Goal: Task Accomplishment & Management: Manage account settings

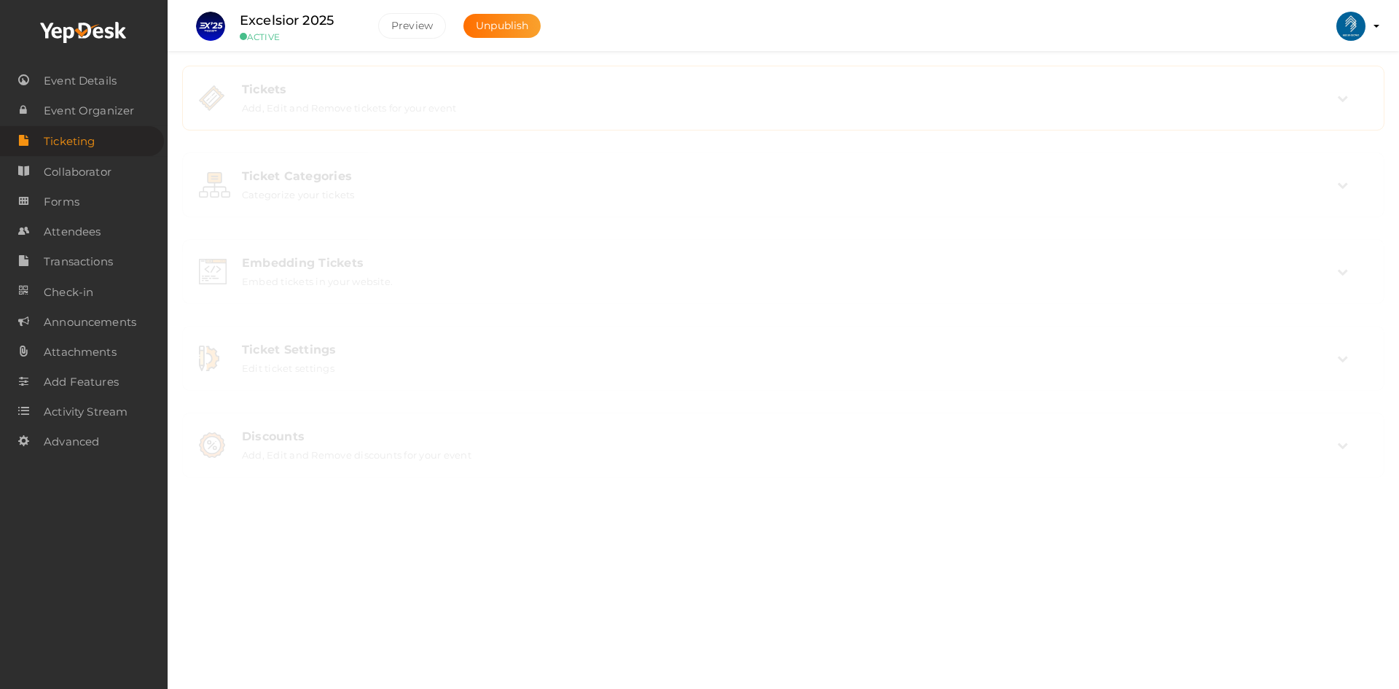
click at [853, 116] on div "Tickets Add, Edit and Remove tickets for your event" at bounding box center [783, 98] width 1186 height 49
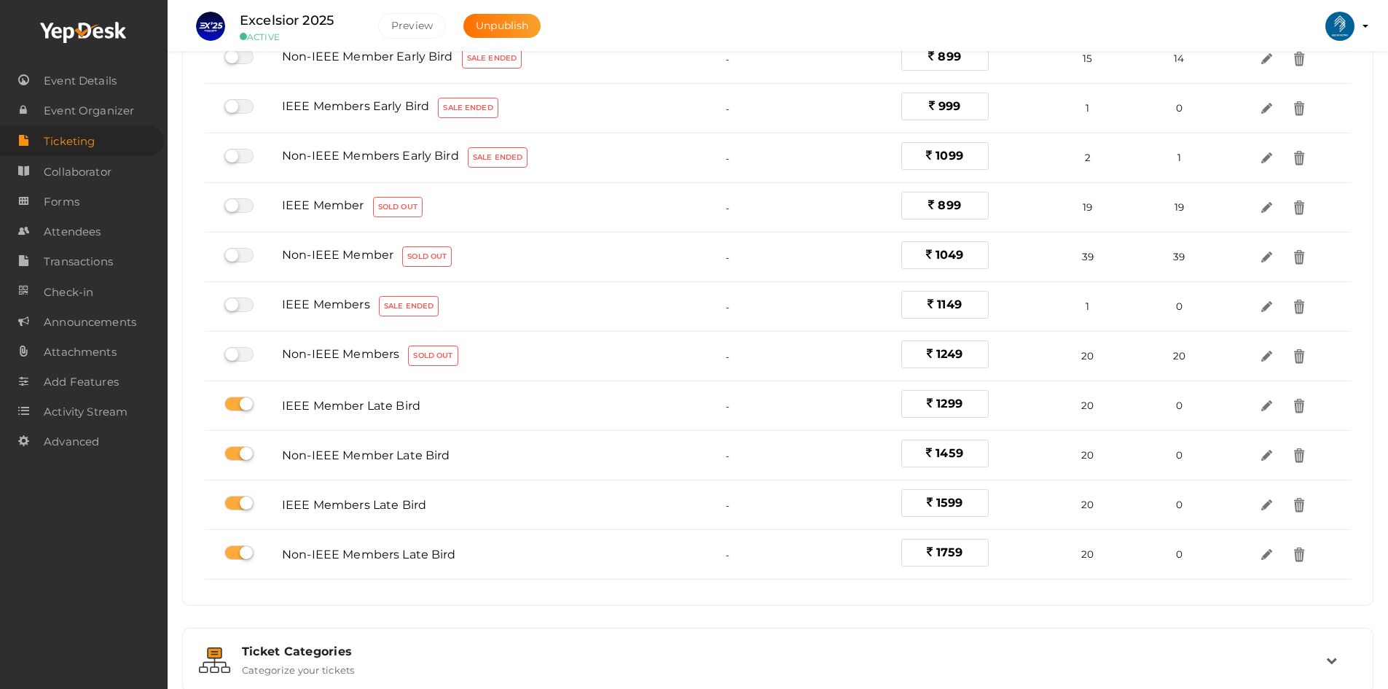
scroll to position [243, 0]
click at [79, 234] on span "Attendees" at bounding box center [72, 231] width 57 height 29
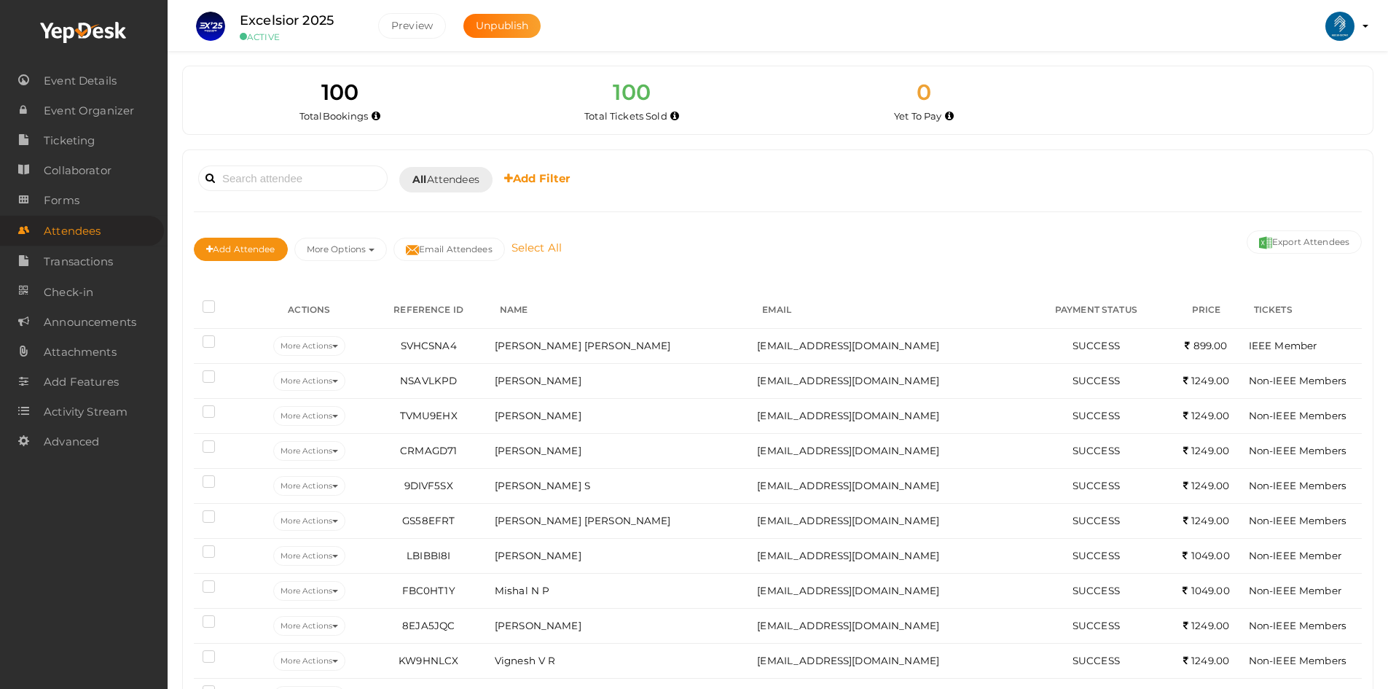
click at [530, 250] on link "Select All" at bounding box center [537, 247] width 58 height 14
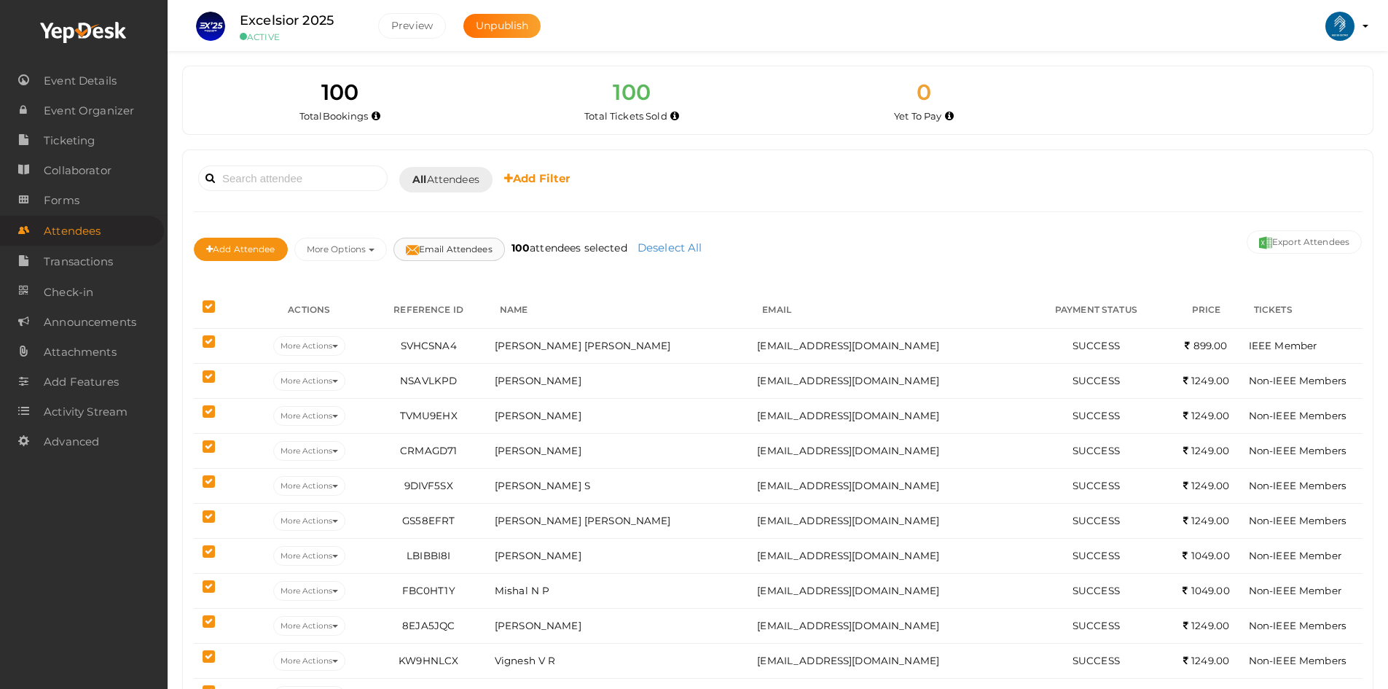
click at [469, 251] on button "Email Attendees" at bounding box center [449, 249] width 111 height 23
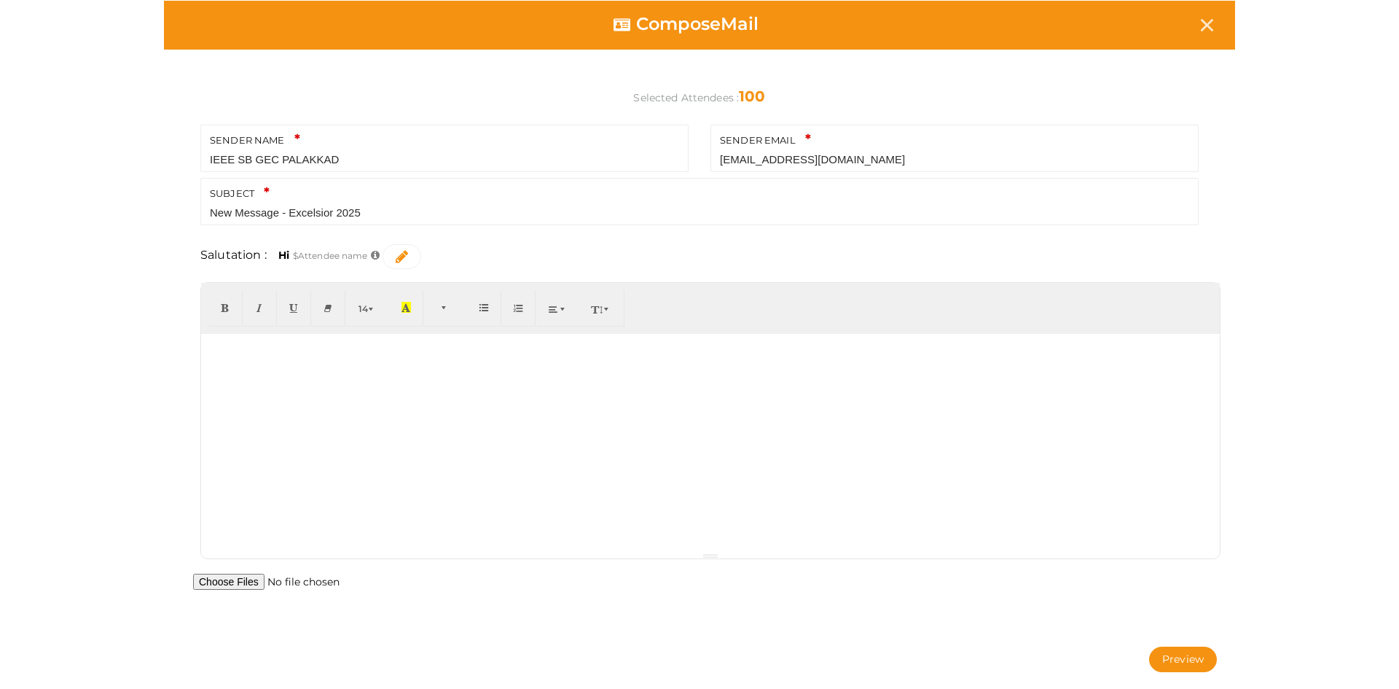
click at [348, 396] on div at bounding box center [710, 443] width 1019 height 219
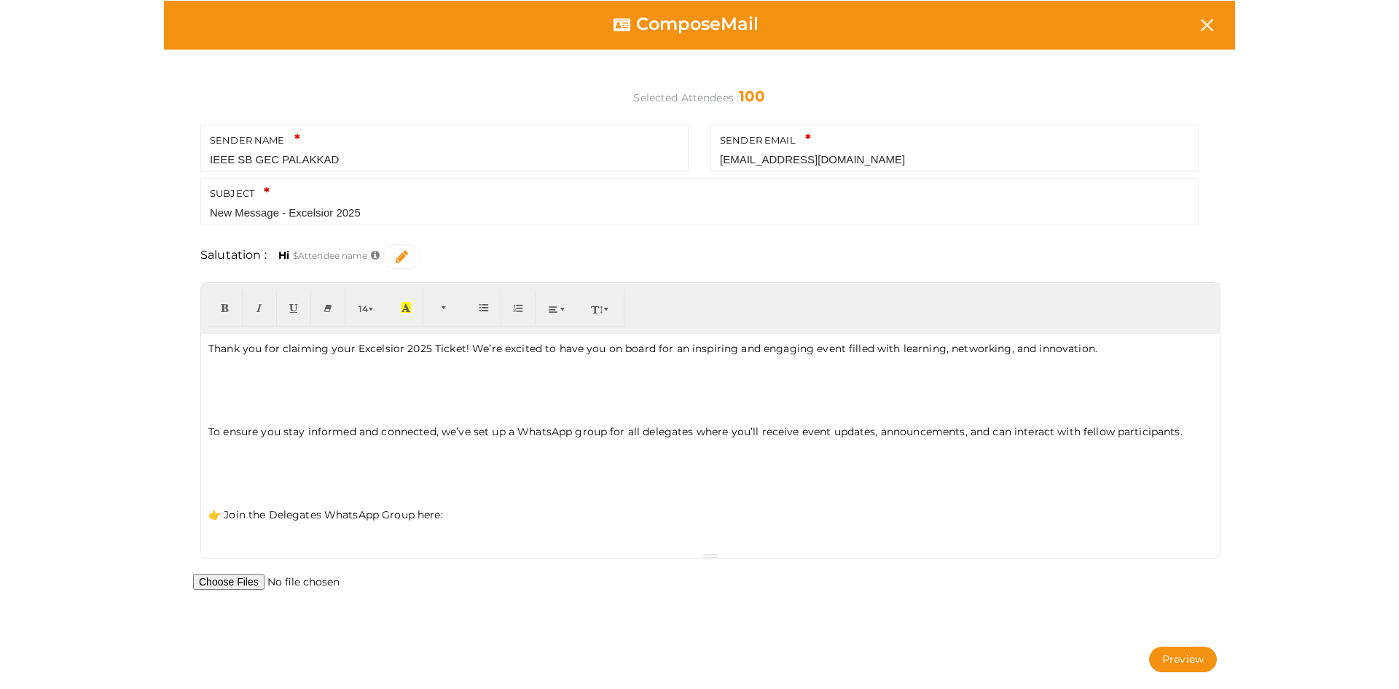
click at [304, 498] on p at bounding box center [710, 493] width 1004 height 13
click at [280, 433] on p "To ensure you stay informed and connected, we’ve set up a WhatsApp group for al…" at bounding box center [710, 431] width 1004 height 15
click at [266, 410] on p at bounding box center [710, 410] width 1004 height 13
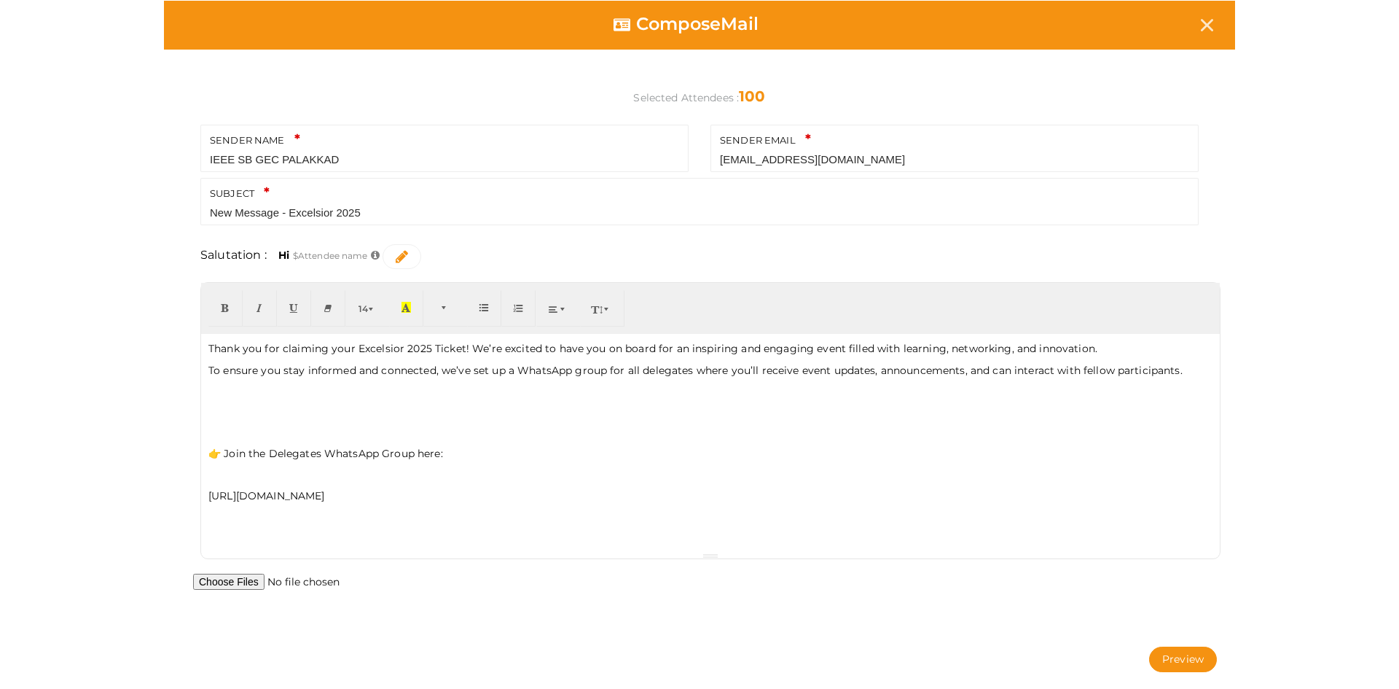
click at [240, 426] on p at bounding box center [710, 432] width 1004 height 13
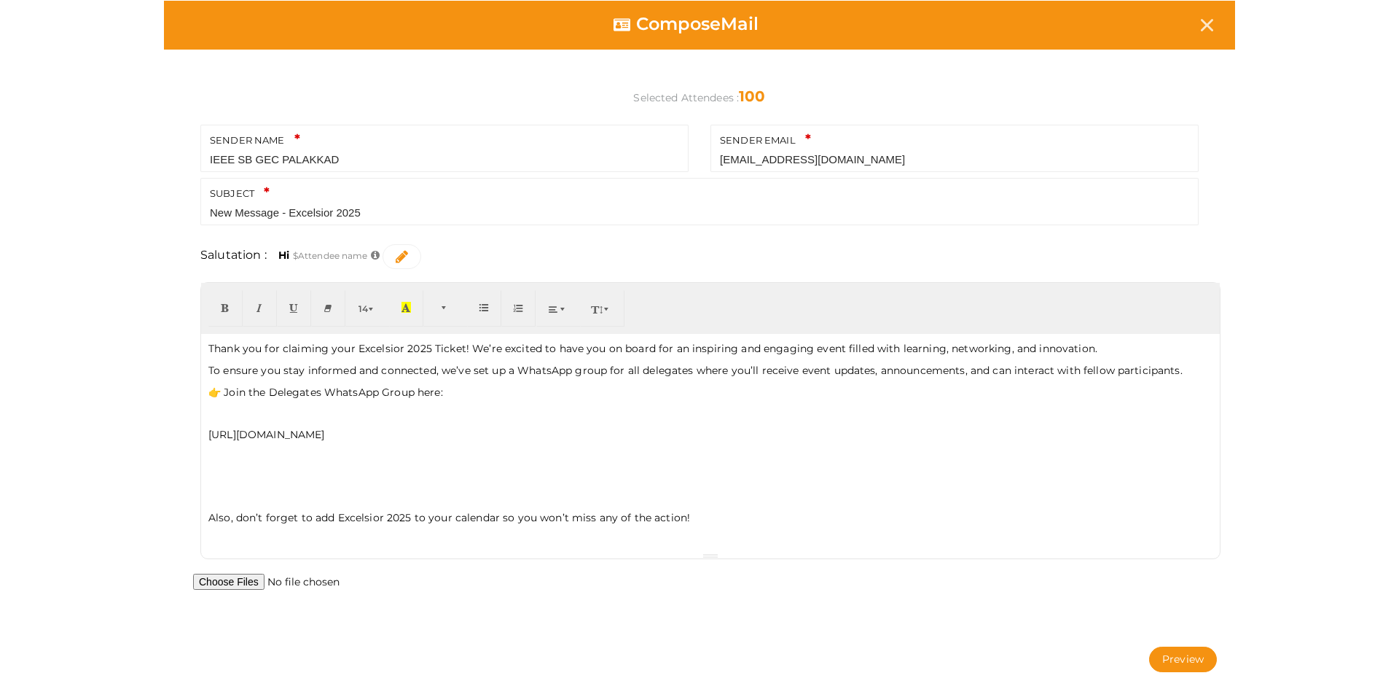
click at [239, 425] on div "Thank you for claiming your Excelsior 2025 Ticket! We’re excited to have you on…" at bounding box center [710, 443] width 1019 height 219
click at [232, 414] on p at bounding box center [710, 413] width 1004 height 13
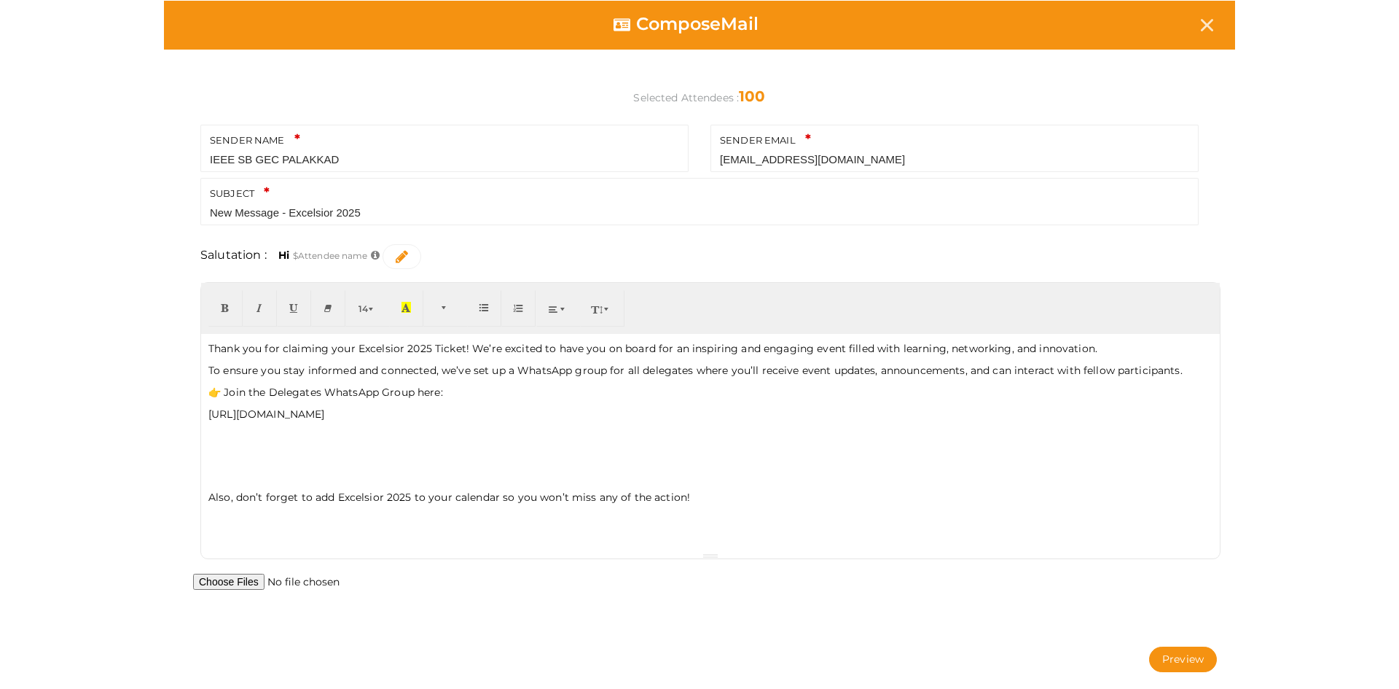
click at [222, 479] on p at bounding box center [710, 475] width 1004 height 13
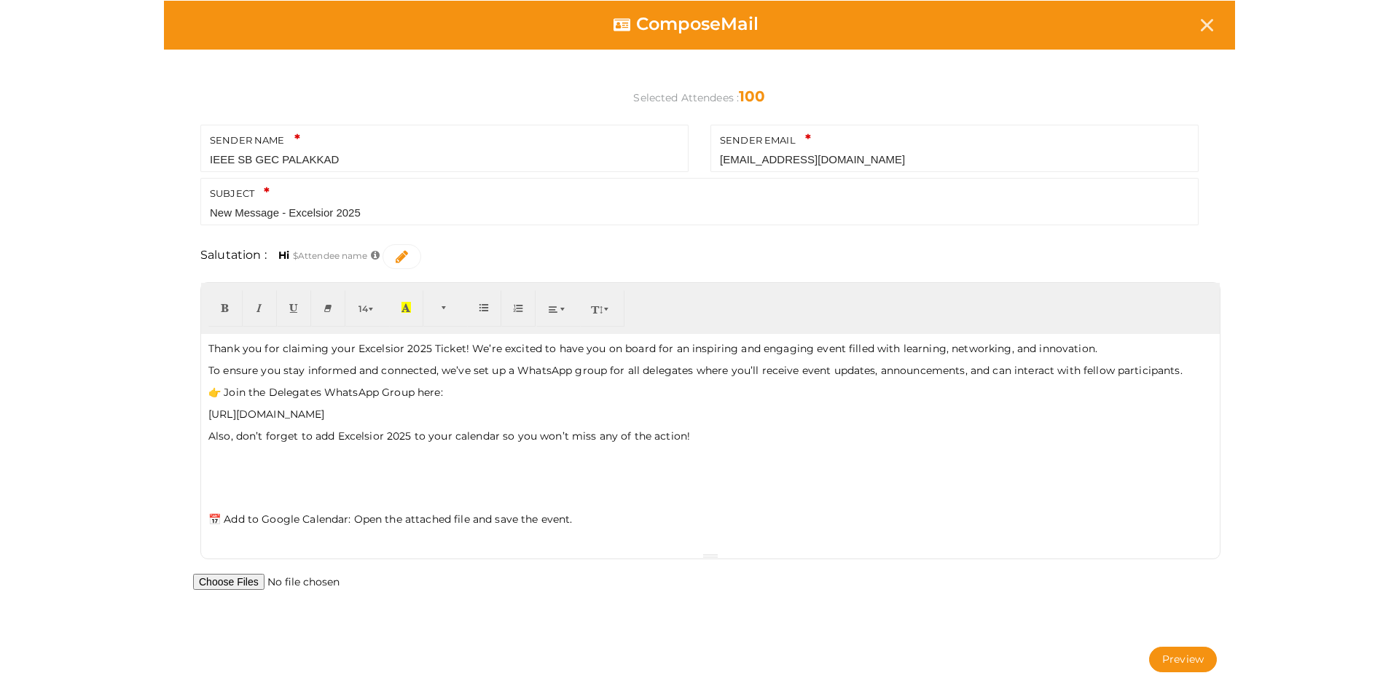
click at [483, 399] on div "Thank you for claiming your Excelsior 2025 Ticket! We’re excited to have you on…" at bounding box center [710, 443] width 1019 height 219
click at [1142, 355] on p "Thank you for claiming your Excelsior 2025 Ticket! We’re excited to have you on…" at bounding box center [710, 348] width 1004 height 15
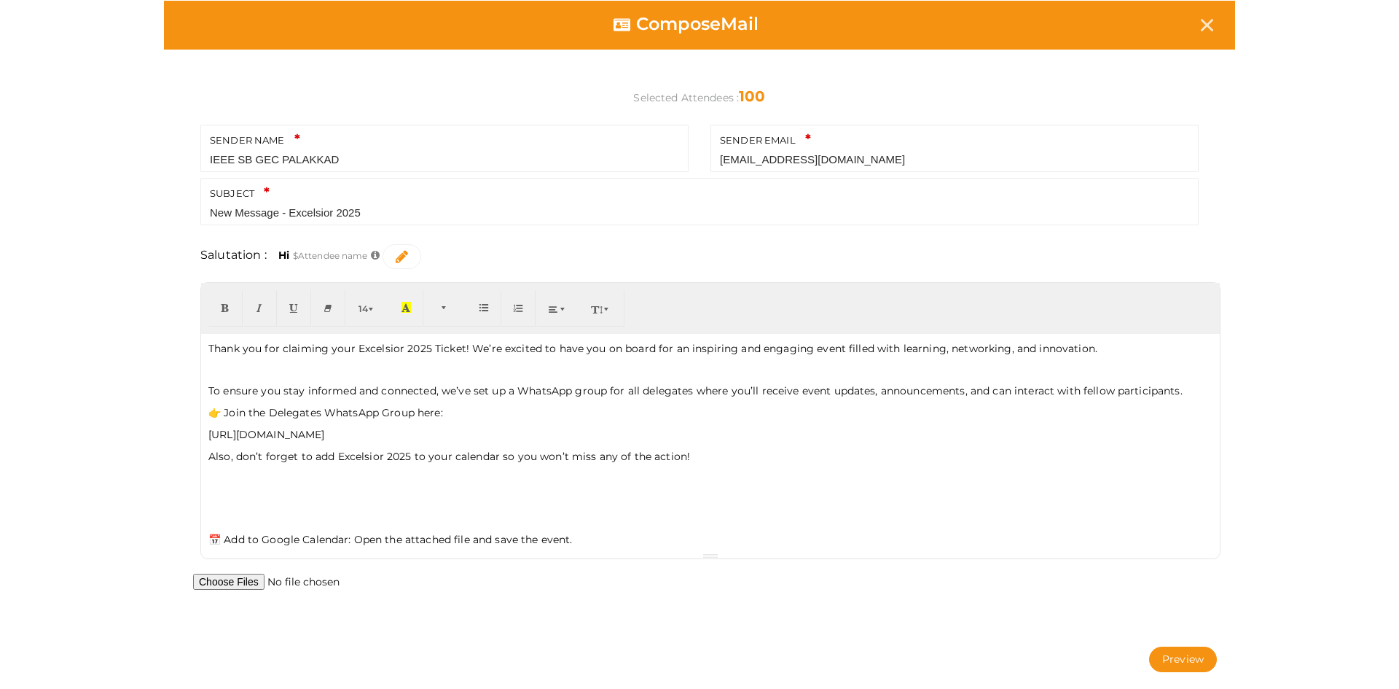
click at [1188, 389] on p "To ensure you stay informed and connected, we’ve set up a WhatsApp group for al…" at bounding box center [710, 390] width 1004 height 15
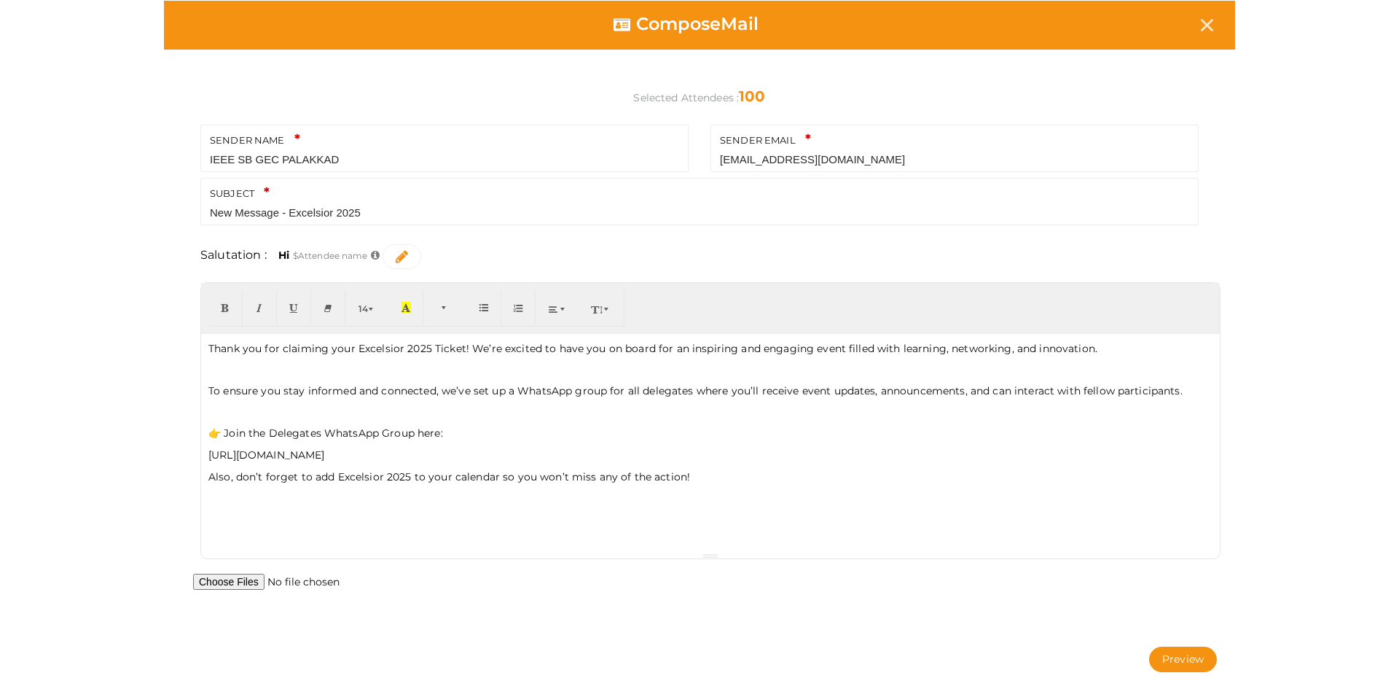
scroll to position [67, 0]
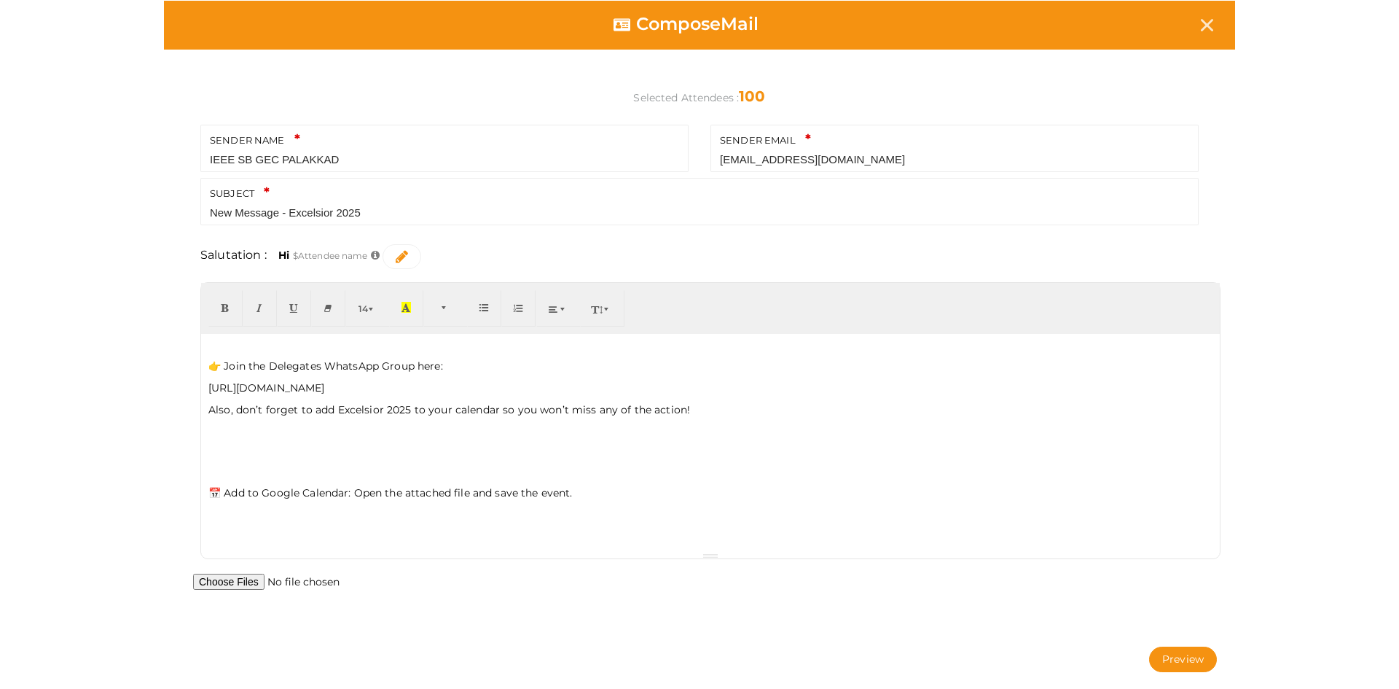
click at [606, 388] on p "https://chat.whatsapp.com/ETtVvH0u1Q0CZ84gb8eaWk?mode=ems_wa_t" at bounding box center [710, 387] width 1004 height 15
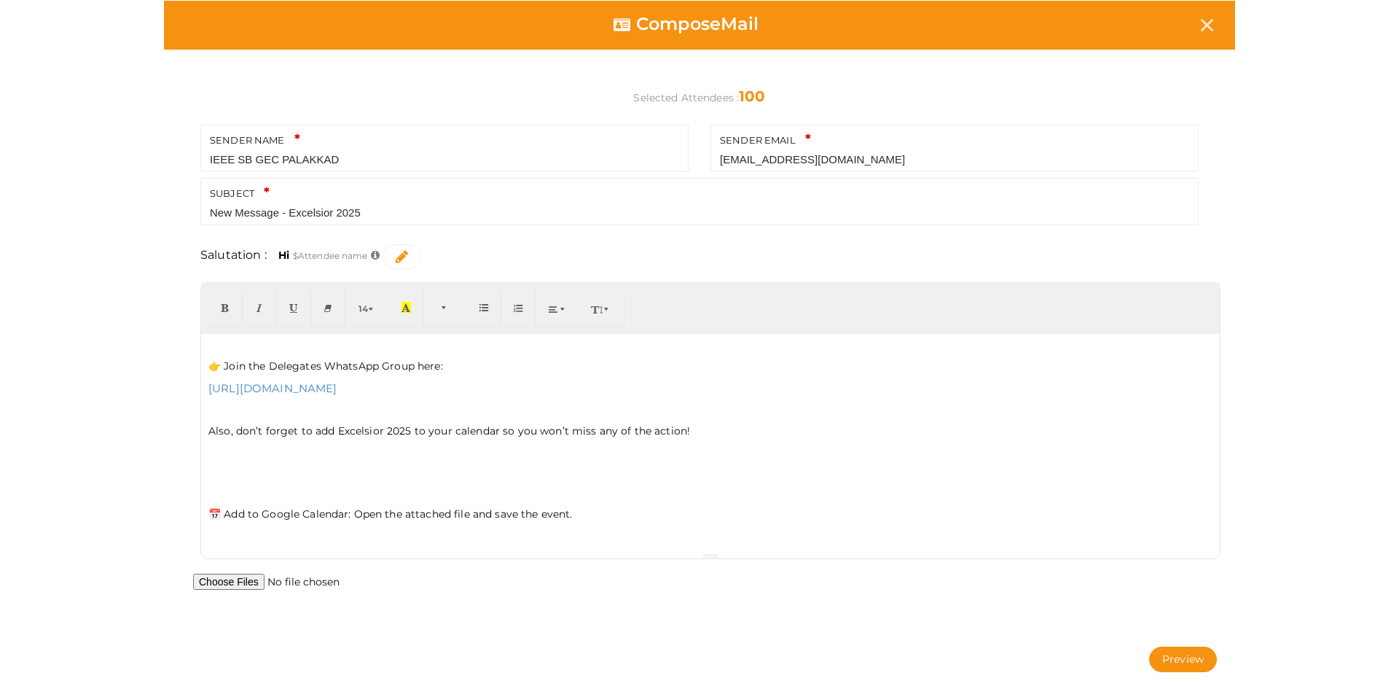
click at [286, 488] on p at bounding box center [710, 492] width 1004 height 13
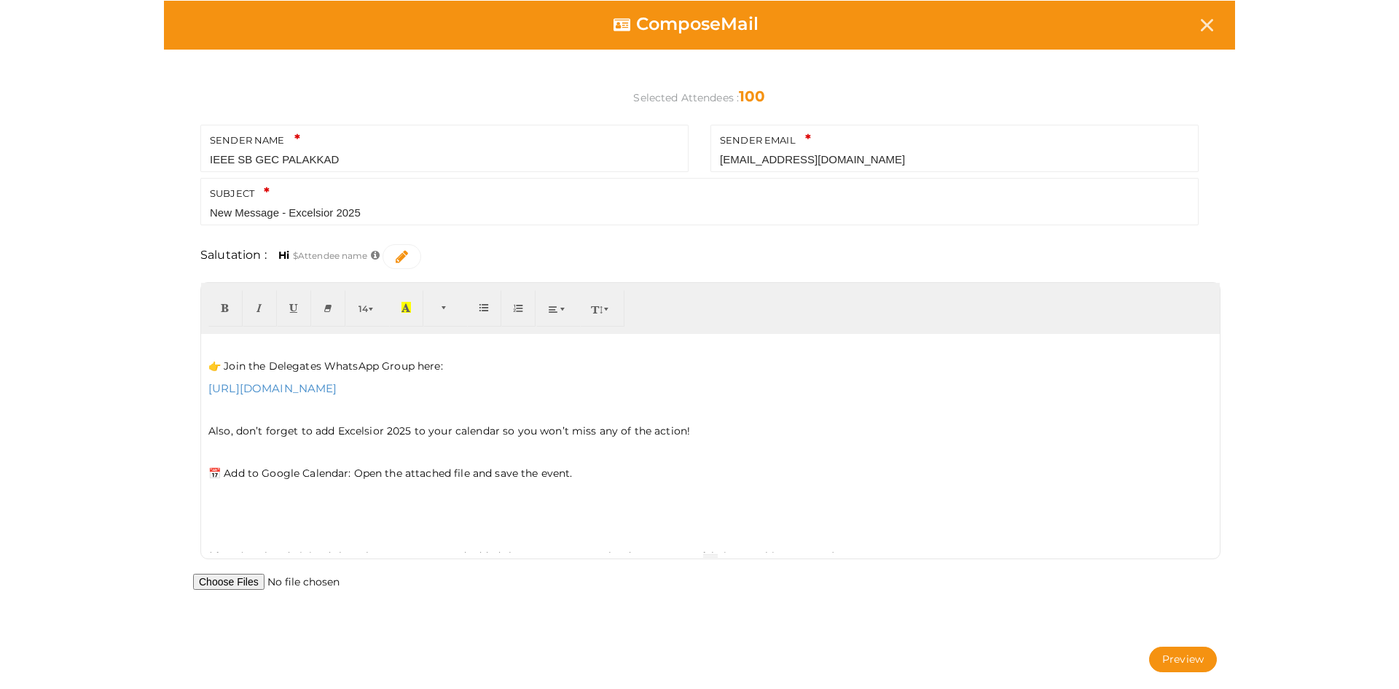
click at [217, 502] on div "Thank you for claiming your Excelsior 2025 Ticket! We’re excited to have you on…" at bounding box center [710, 443] width 1019 height 219
click at [240, 488] on p at bounding box center [710, 494] width 1004 height 13
click at [233, 458] on p at bounding box center [710, 451] width 1004 height 13
drag, startPoint x: 358, startPoint y: 453, endPoint x: 594, endPoint y: 445, distance: 236.2
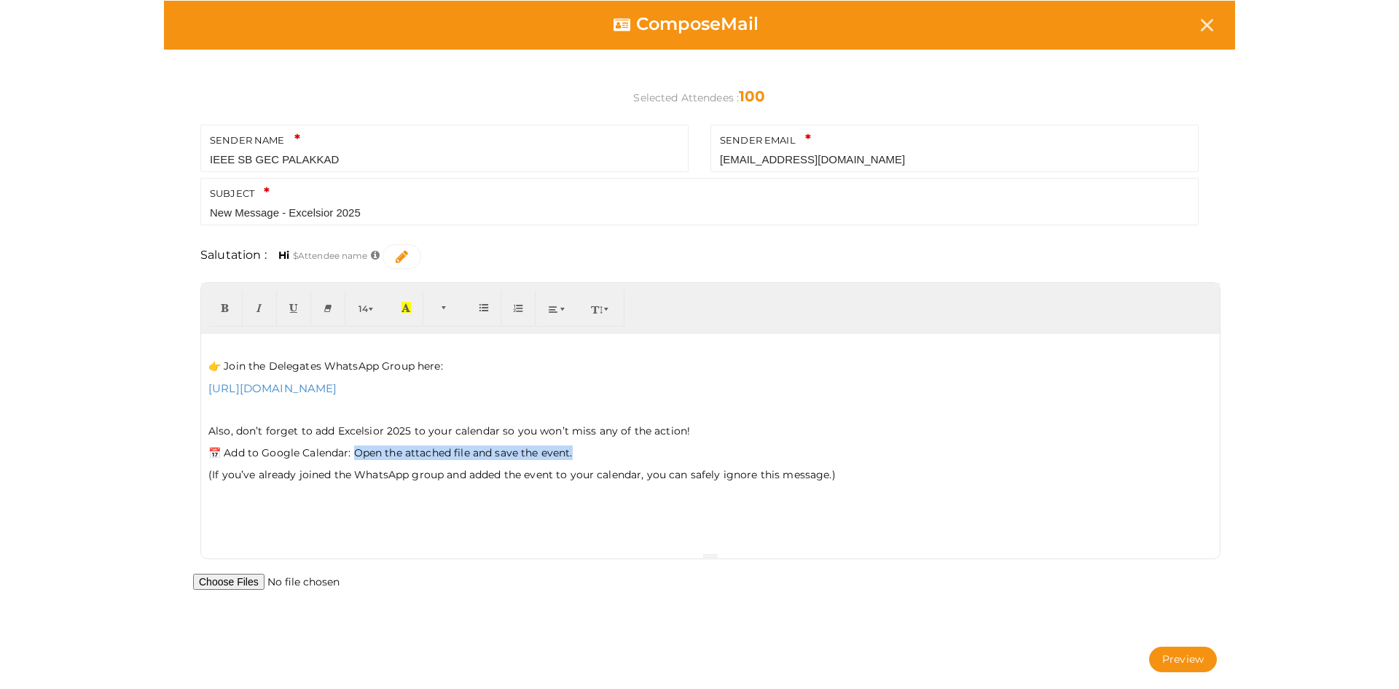
click at [594, 445] on div "Thank you for claiming your Excelsior 2025 Ticket! We’re excited to have you on…" at bounding box center [710, 443] width 1019 height 219
click at [550, 493] on p at bounding box center [710, 495] width 1004 height 13
click at [549, 484] on div "Thank you for claiming your Excelsior 2025 Ticket! We’re excited to have you on…" at bounding box center [710, 443] width 1019 height 219
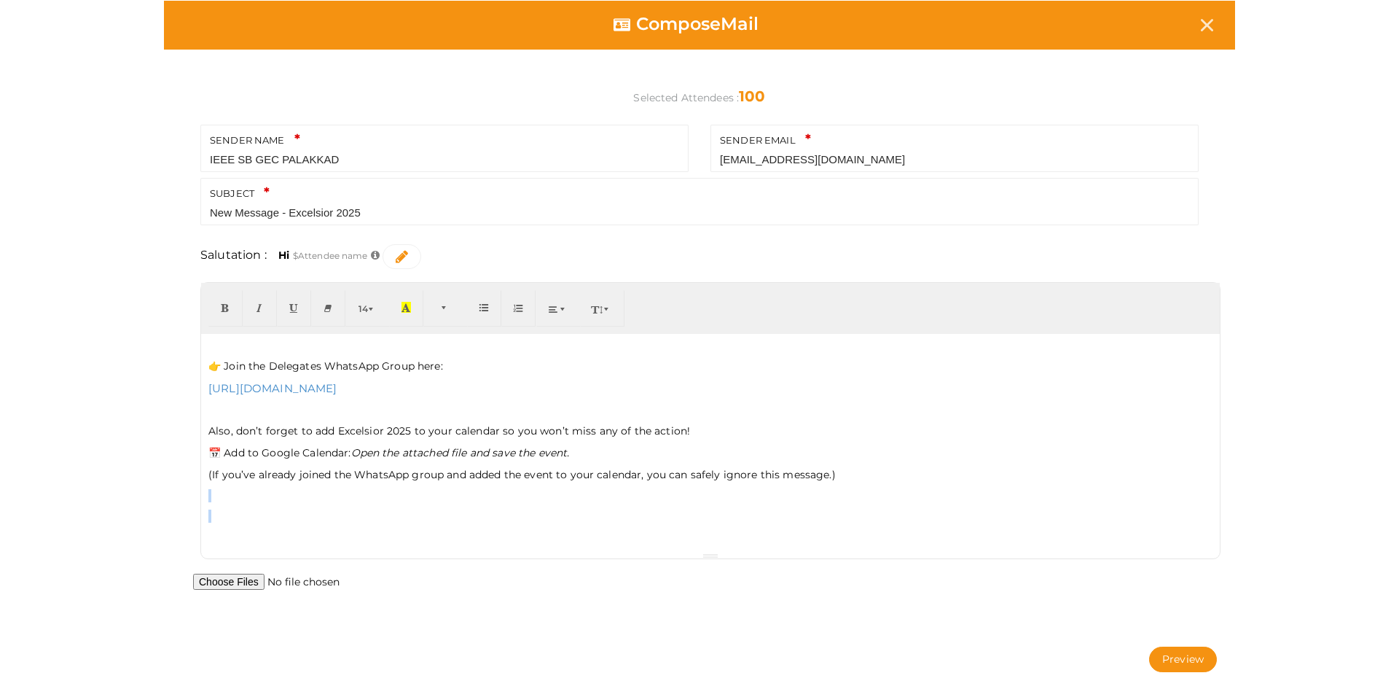
click at [549, 484] on div "Thank you for claiming your Excelsior 2025 Ticket! We’re excited to have you on…" at bounding box center [710, 443] width 1019 height 219
click at [544, 474] on p "(If you’ve already joined the WhatsApp group and added the event to your calend…" at bounding box center [710, 474] width 1004 height 15
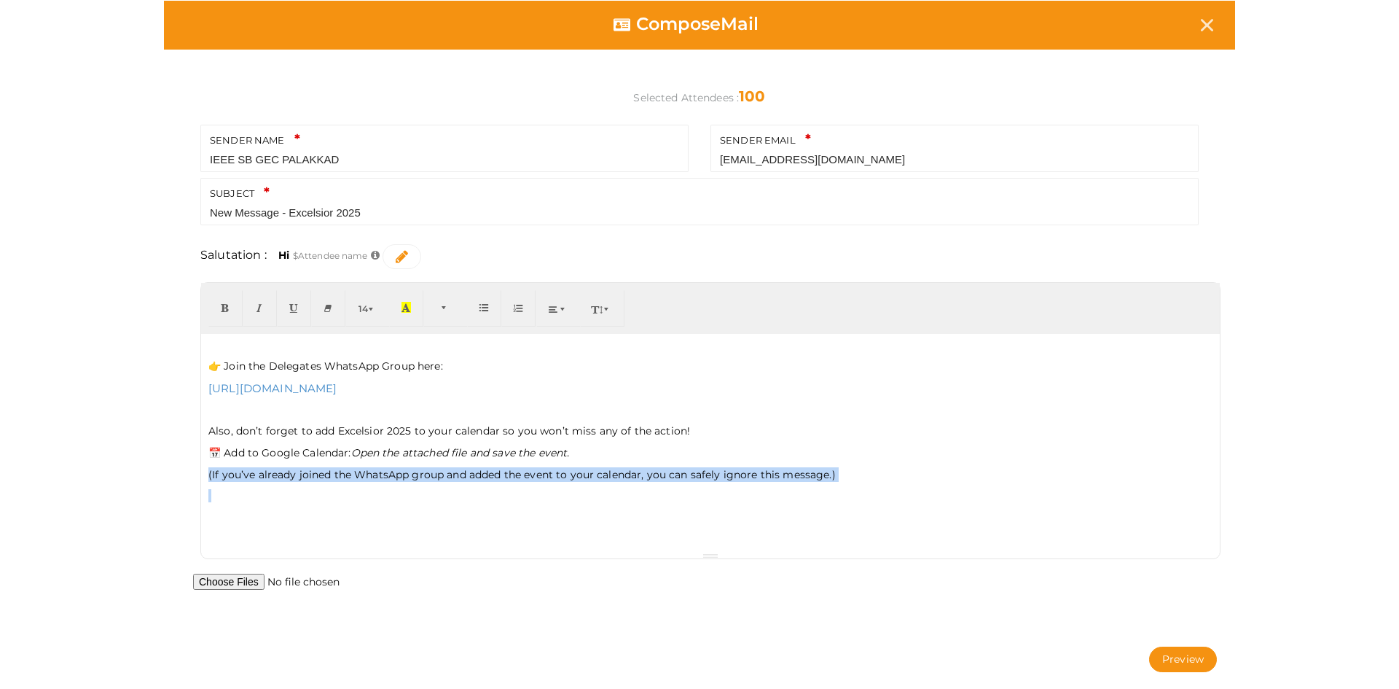
click at [544, 474] on p "(If you’ve already joined the WhatsApp group and added the event to your calend…" at bounding box center [710, 474] width 1004 height 15
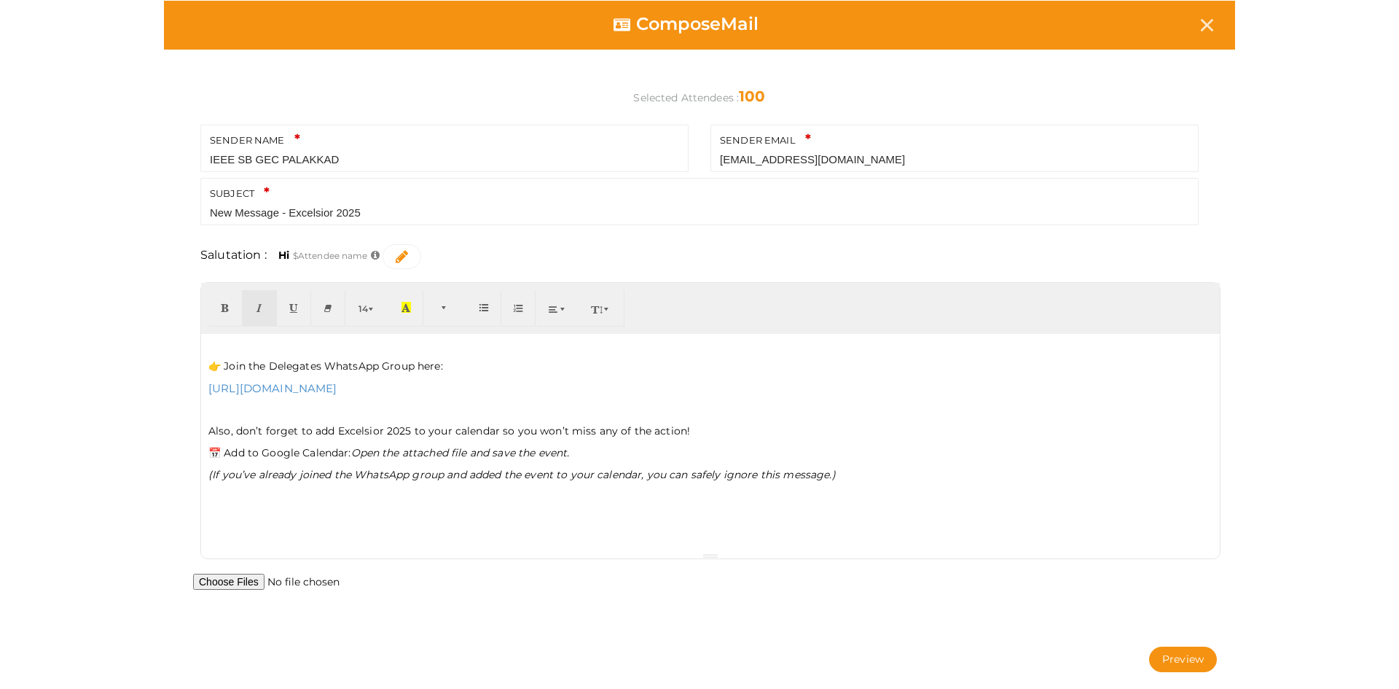
click at [408, 520] on p at bounding box center [710, 515] width 1004 height 13
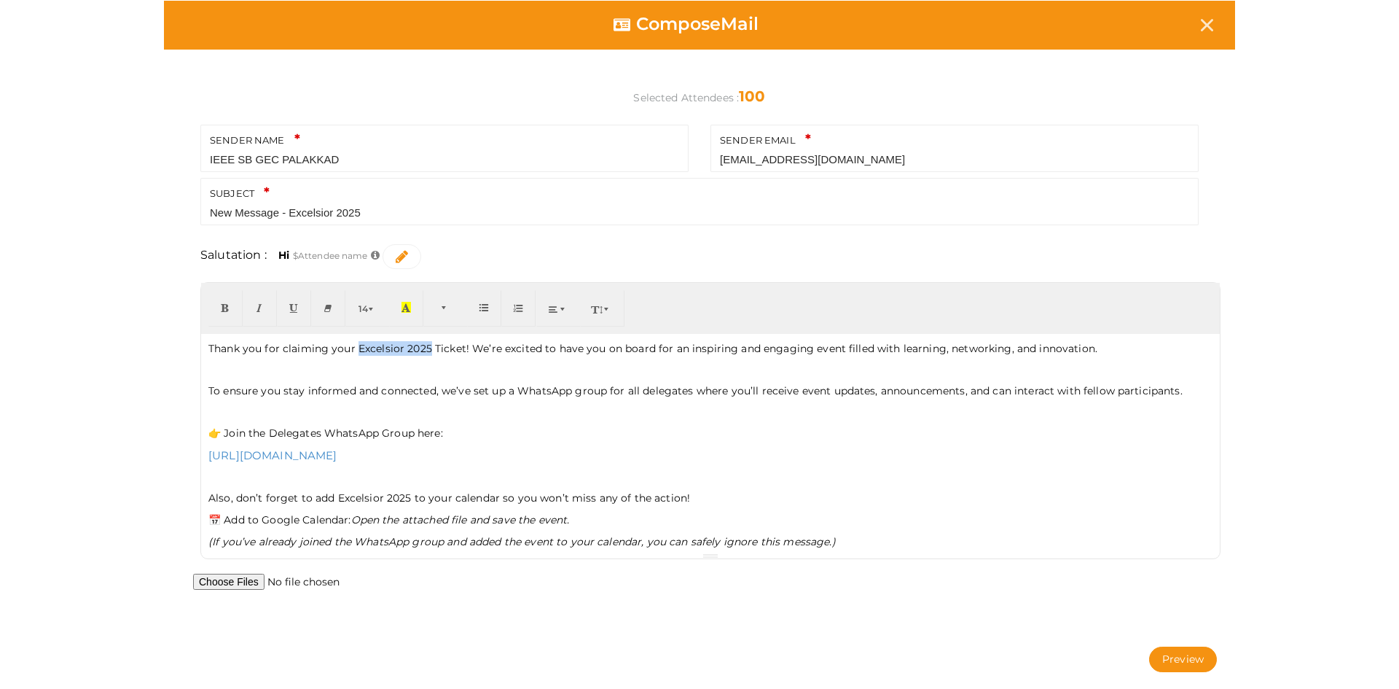
drag, startPoint x: 355, startPoint y: 345, endPoint x: 429, endPoint y: 343, distance: 74.4
click at [429, 343] on p "Thank you for claiming your Excelsior 2025 Ticket! We’re excited to have you on…" at bounding box center [710, 348] width 1004 height 15
click at [387, 440] on div "Thank you for claiming your Excelsior 2025 Ticket! We’re excited to have you on…" at bounding box center [710, 443] width 1019 height 219
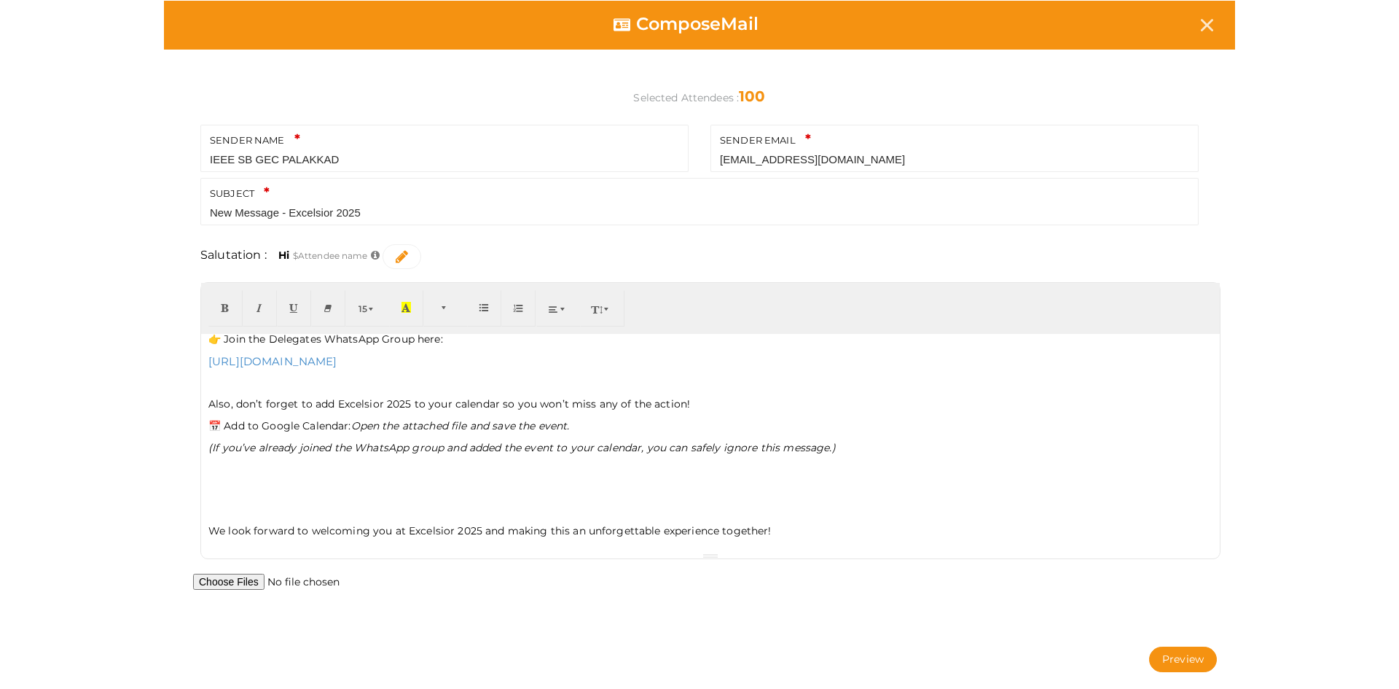
click at [279, 535] on p "We look forward to welcoming you at Excelsior 2025 and making this an unforgett…" at bounding box center [710, 530] width 1004 height 15
click at [274, 505] on p at bounding box center [710, 509] width 1004 height 13
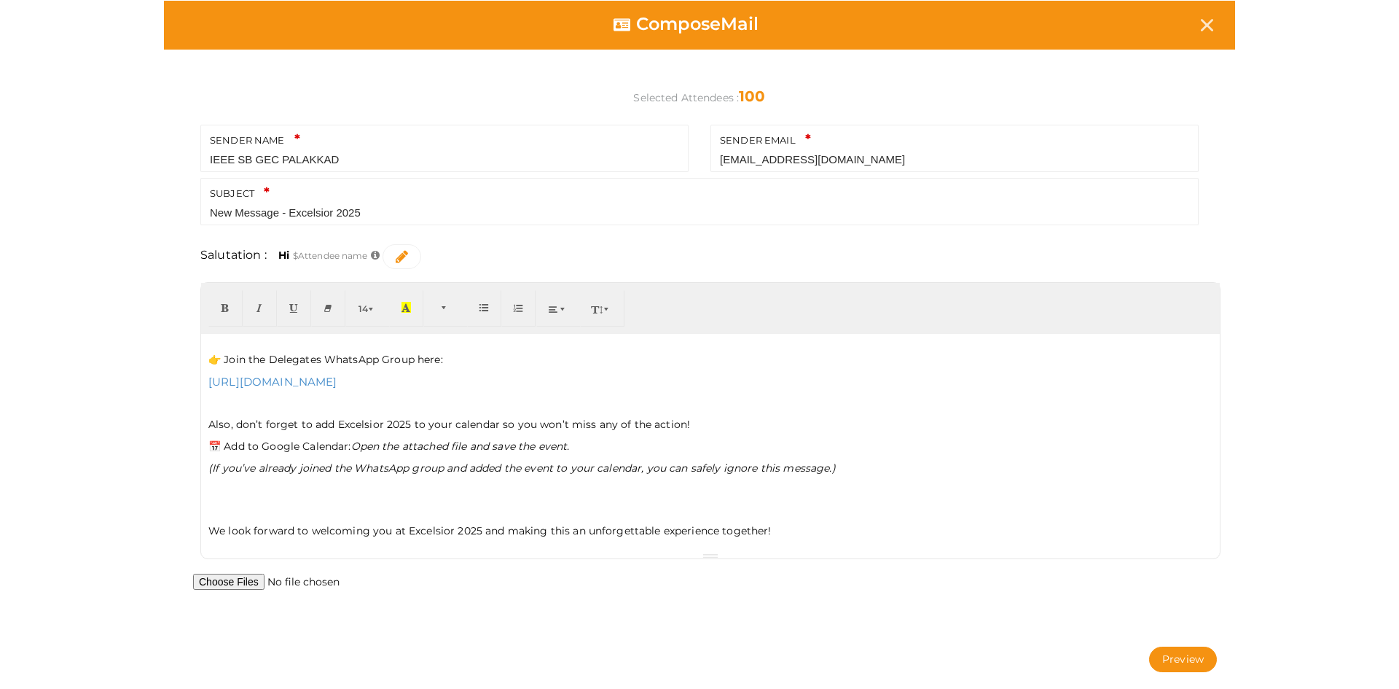
scroll to position [53, 0]
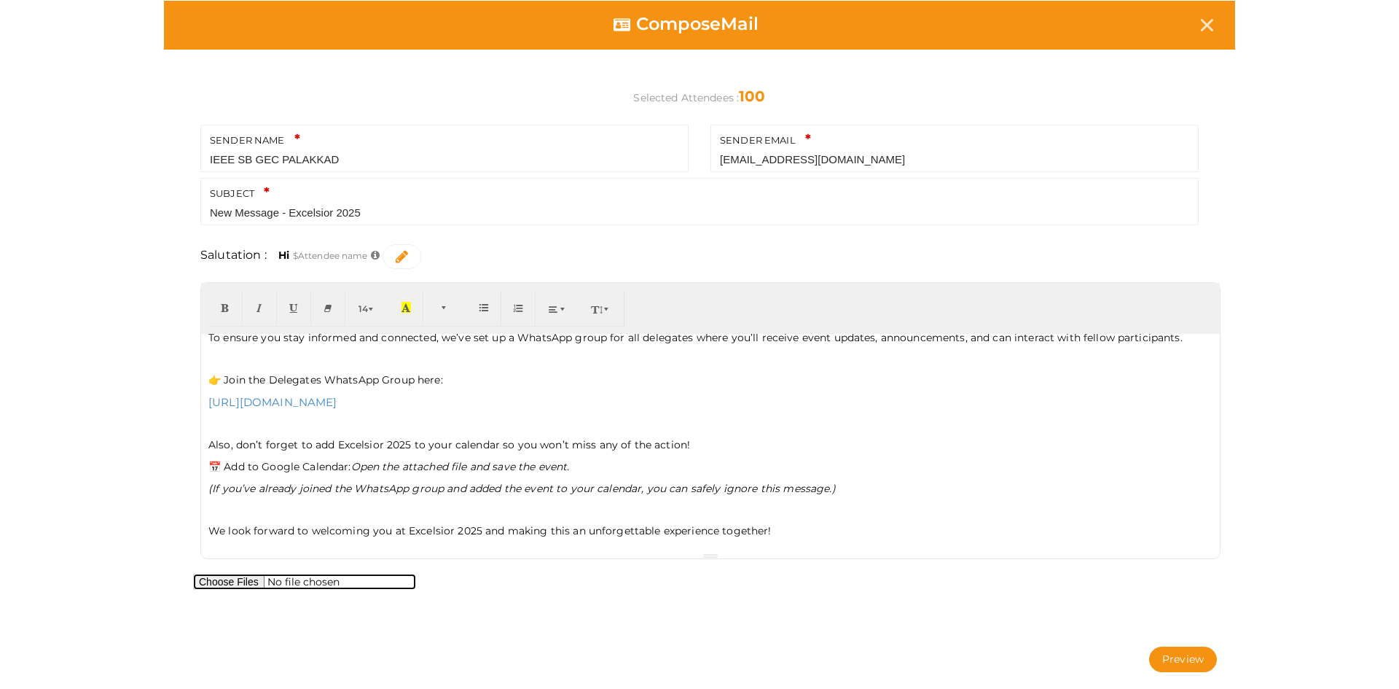
click at [248, 579] on input "file" at bounding box center [304, 582] width 223 height 16
type input "C:\fakepath\EXCELSIOR25.ics"
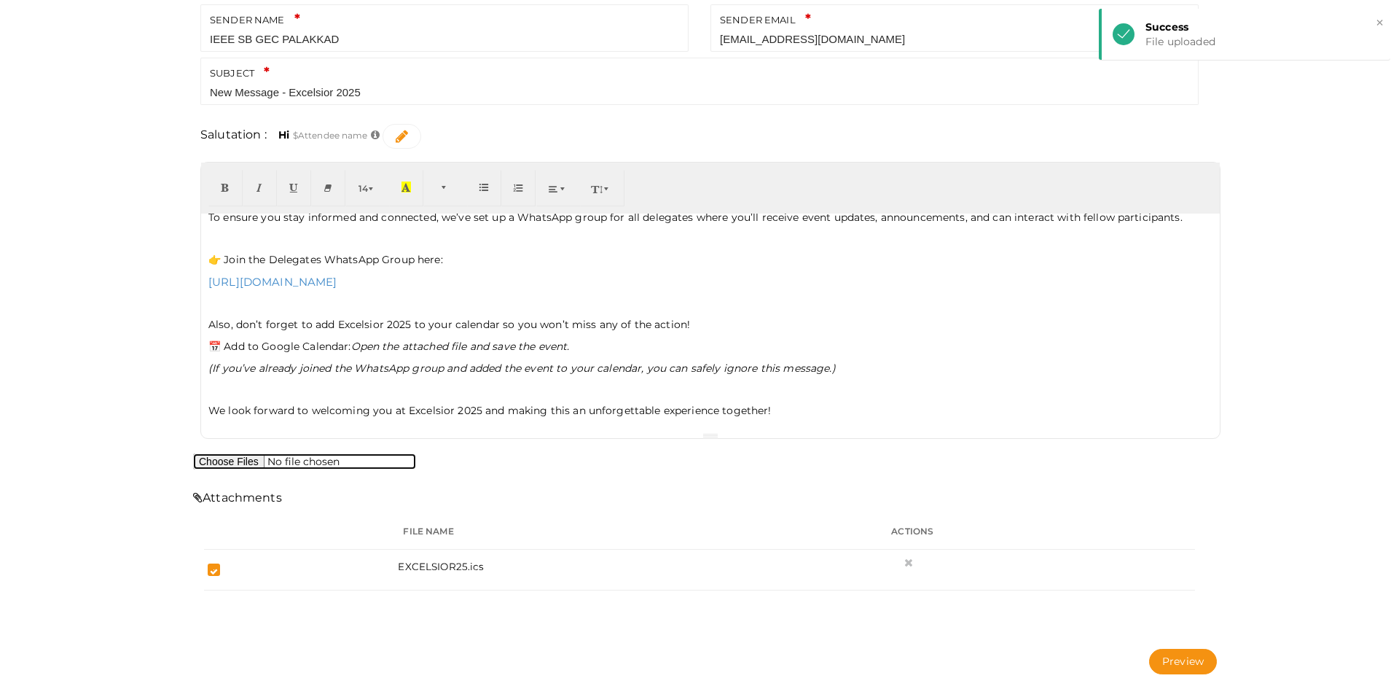
scroll to position [0, 0]
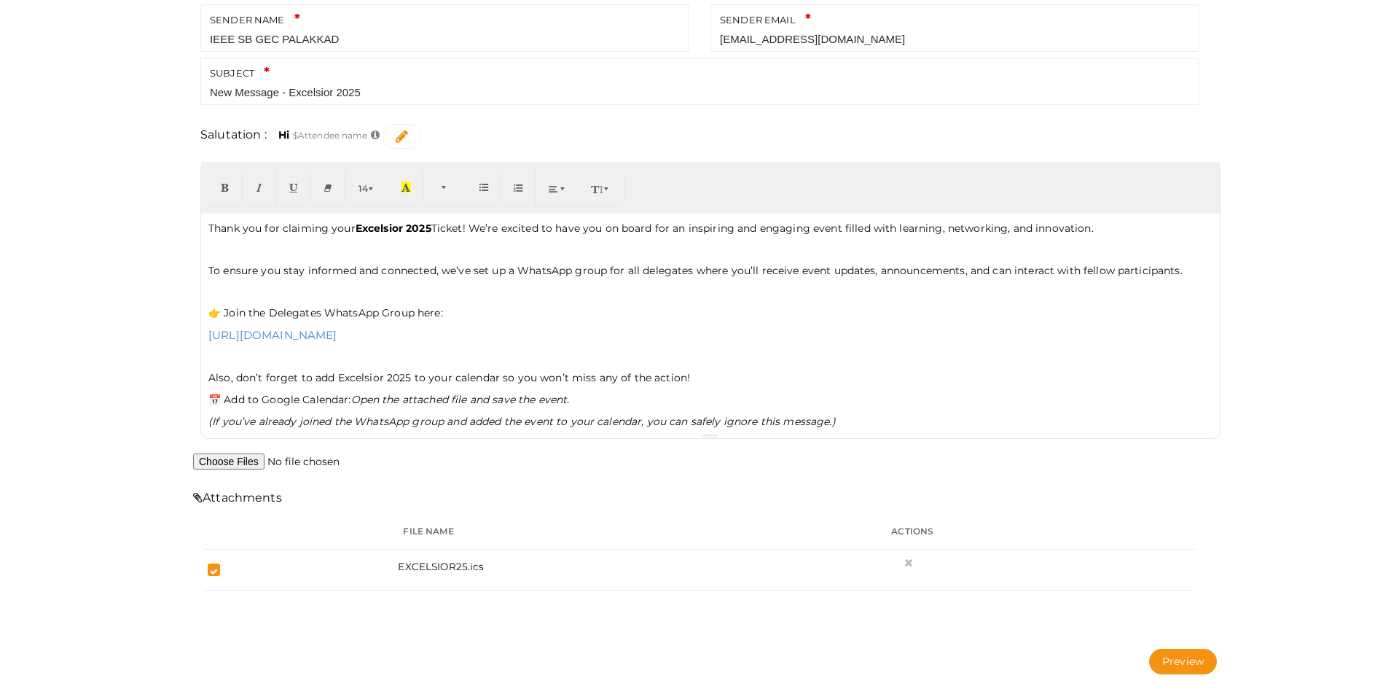
click at [201, 292] on div "Thank you for claiming your Excelsior 2025 Ticket! We’re excited to have you on…" at bounding box center [710, 323] width 1019 height 219
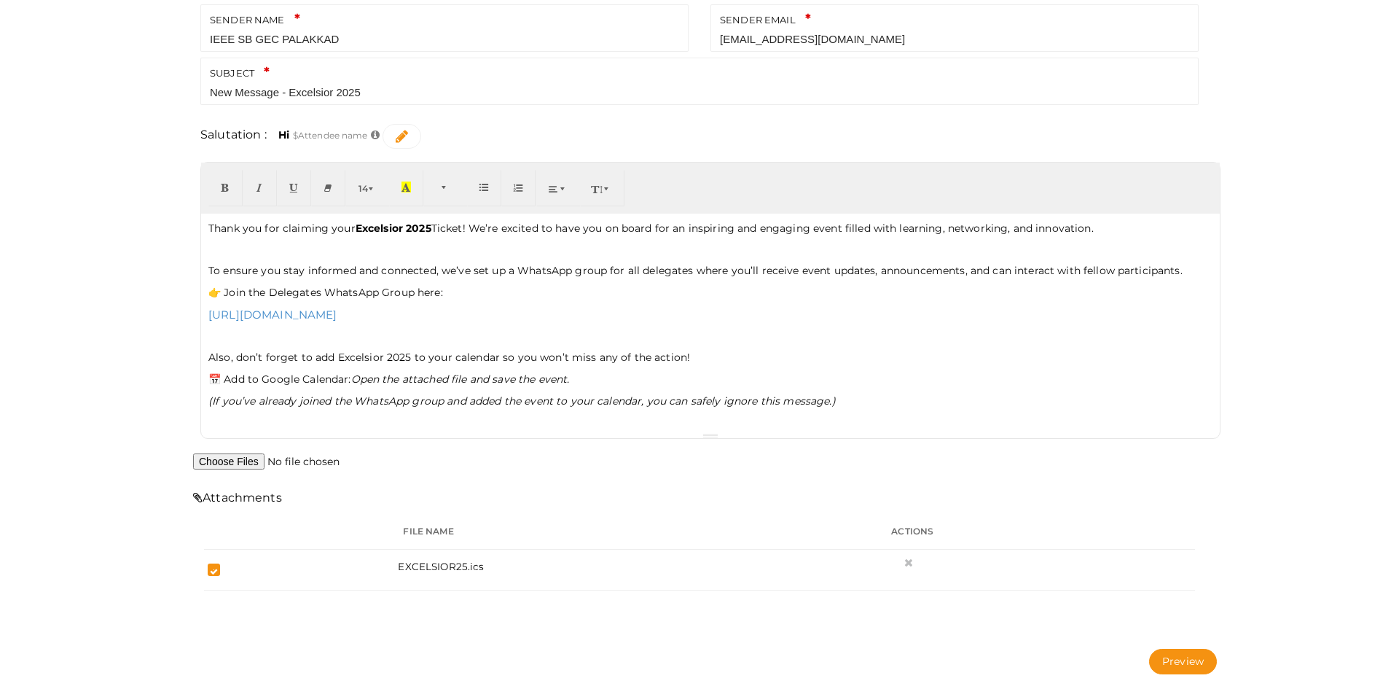
click at [433, 293] on p "👉 Join the Delegates WhatsApp Group here:" at bounding box center [710, 292] width 1004 height 15
click at [595, 386] on p "📅 Add to Google Calendar: Open the attached file and save the event." at bounding box center [710, 379] width 1004 height 15
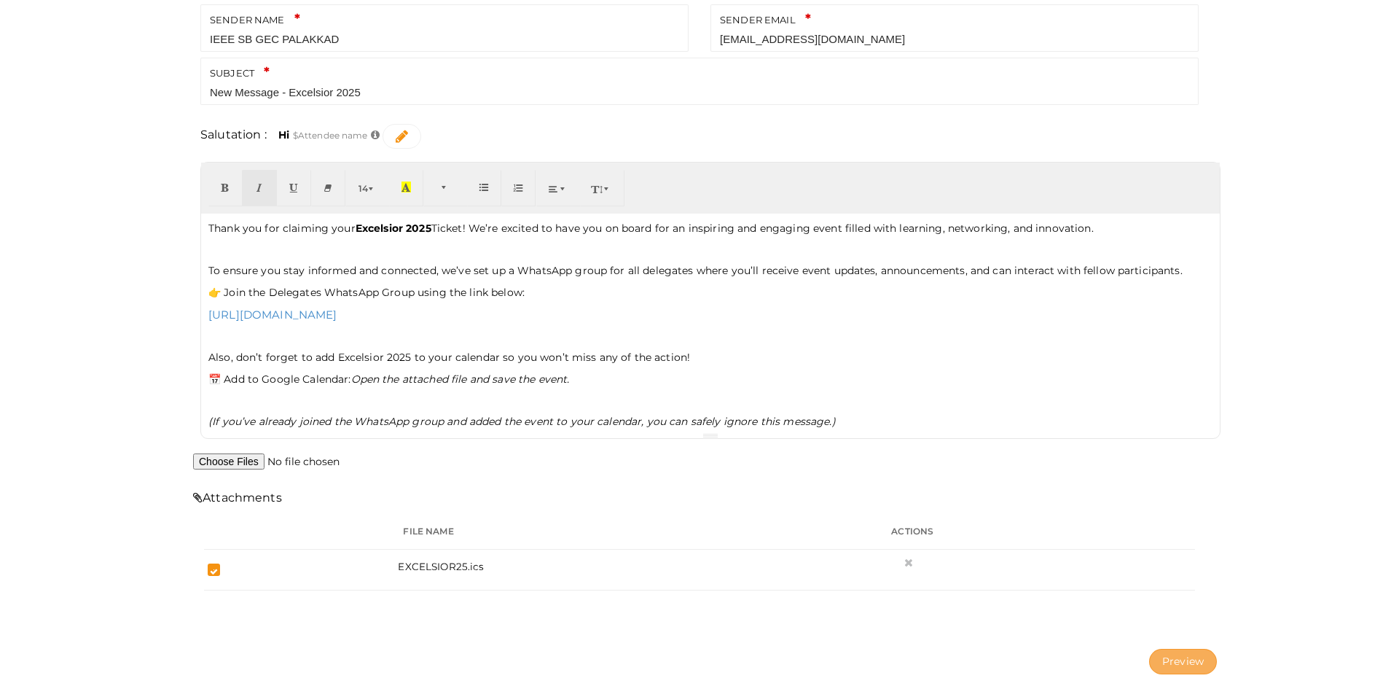
click at [1189, 658] on button "Preview" at bounding box center [1183, 662] width 68 height 26
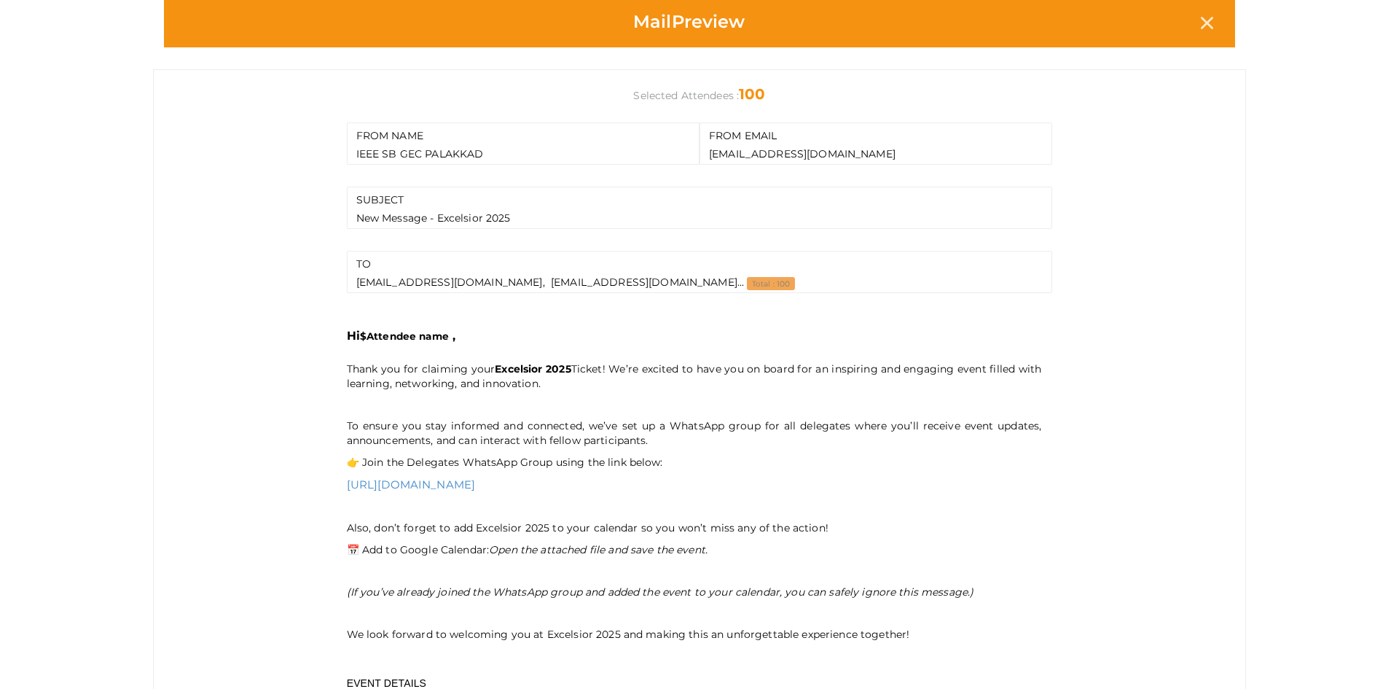
scroll to position [1, 0]
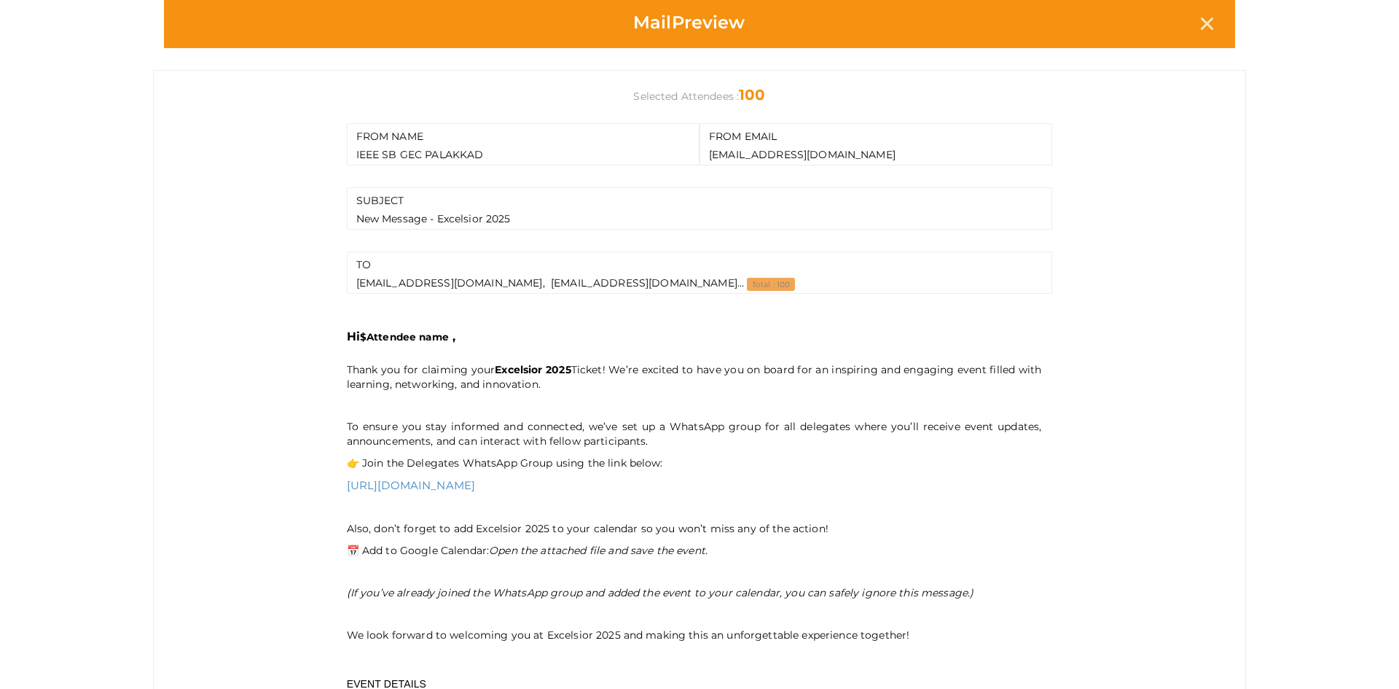
click at [482, 219] on div "SUBJECT New Message - Excelsior 2025" at bounding box center [700, 208] width 706 height 42
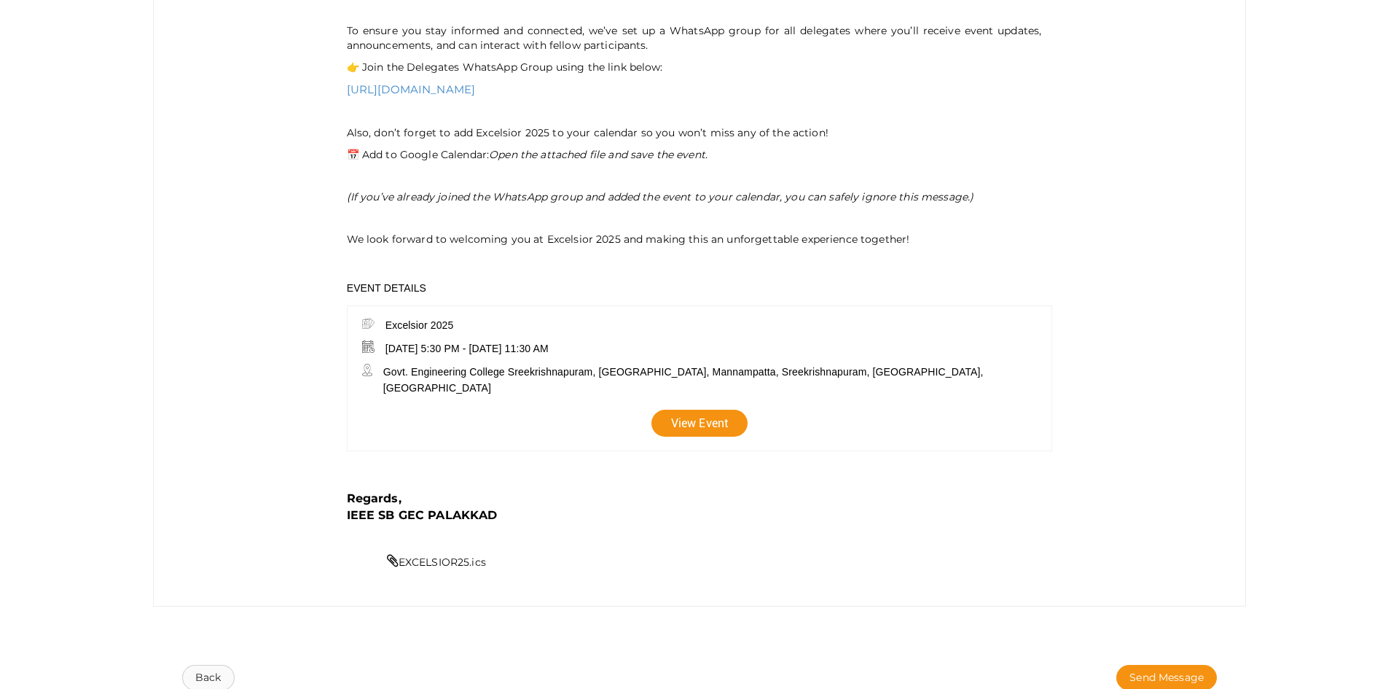
click at [187, 658] on button "Back" at bounding box center [208, 678] width 52 height 26
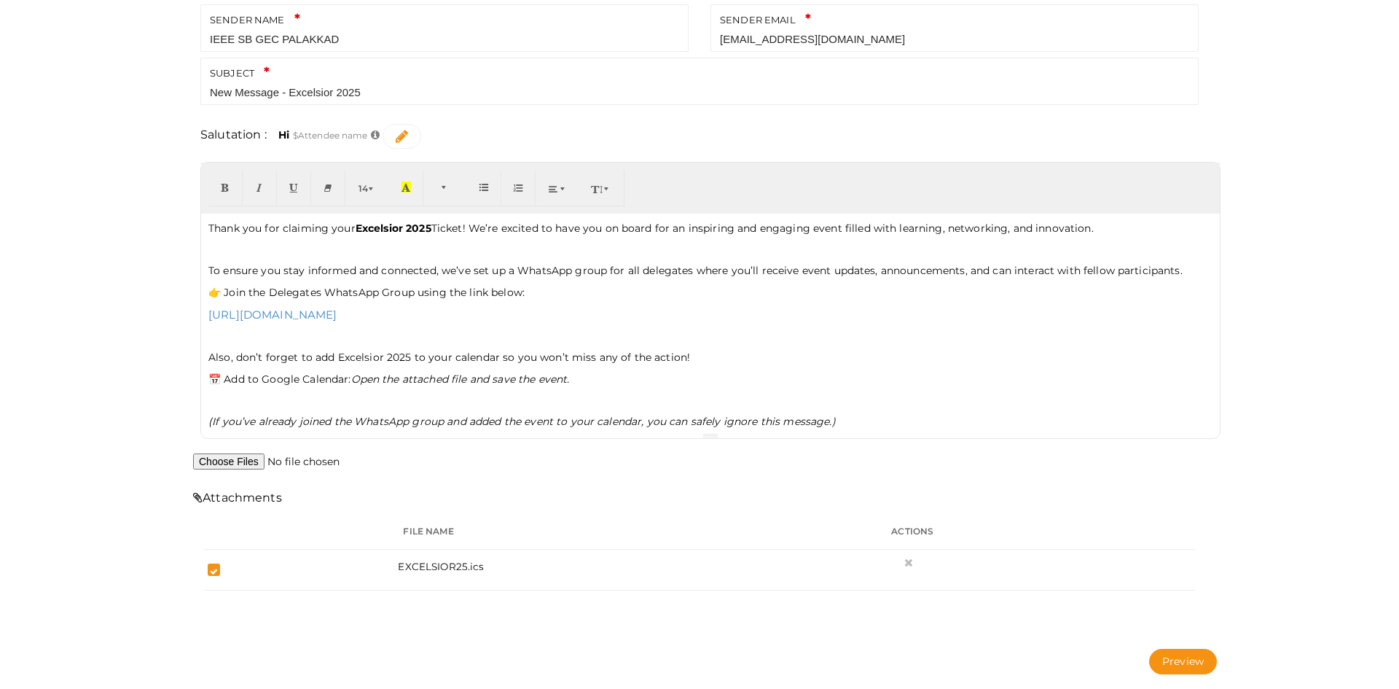
scroll to position [0, 0]
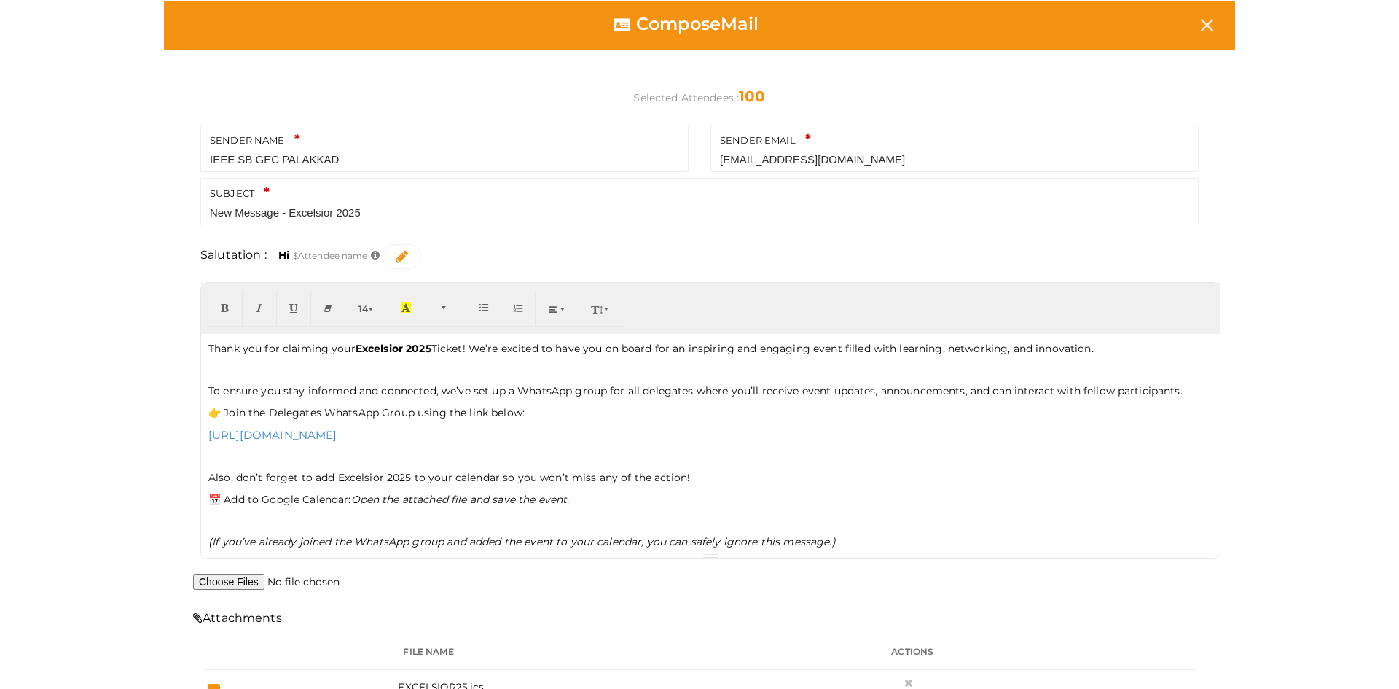
drag, startPoint x: 384, startPoint y: 216, endPoint x: 193, endPoint y: 203, distance: 191.3
click at [193, 203] on div "SUBJECT New Message - Excelsior 2025 Subject is required." at bounding box center [699, 204] width 1020 height 53
click at [261, 212] on input "Excelsior 2025" at bounding box center [699, 212] width 979 height 18
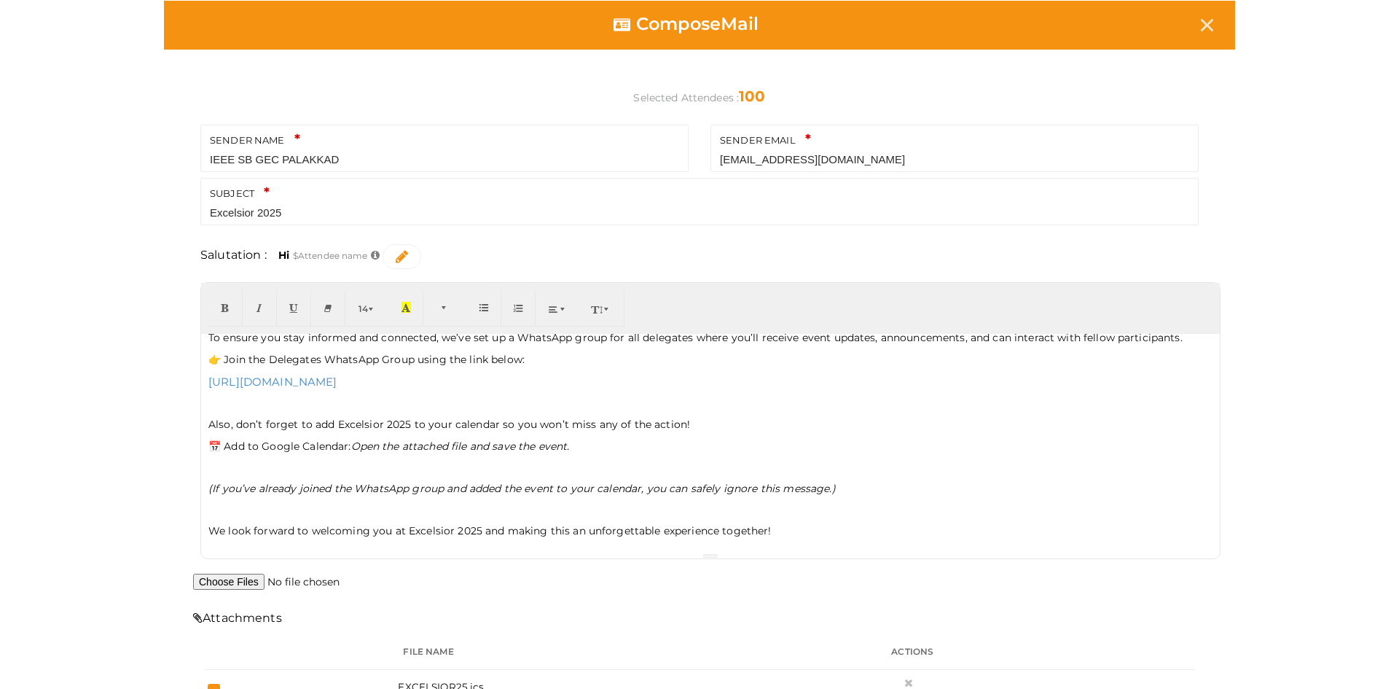
scroll to position [120, 0]
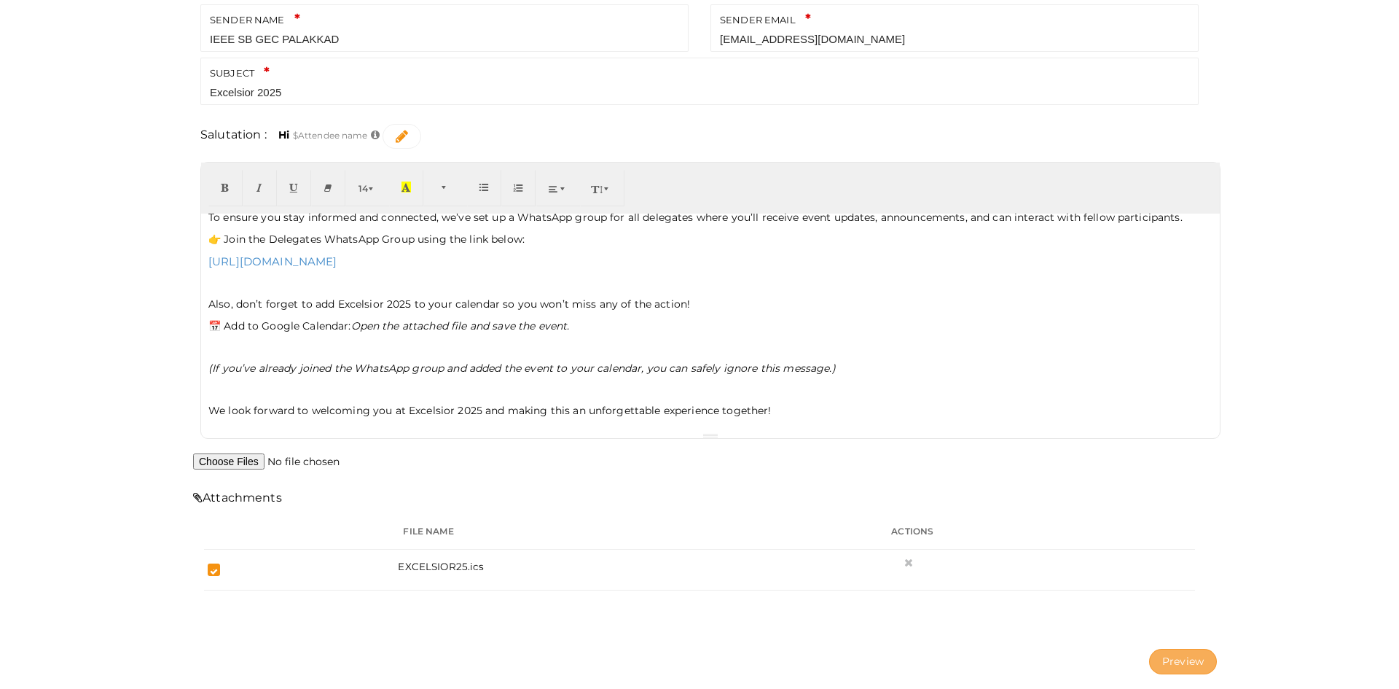
type input "Excelsior 2025"
click at [1180, 658] on button "Preview" at bounding box center [1183, 662] width 68 height 26
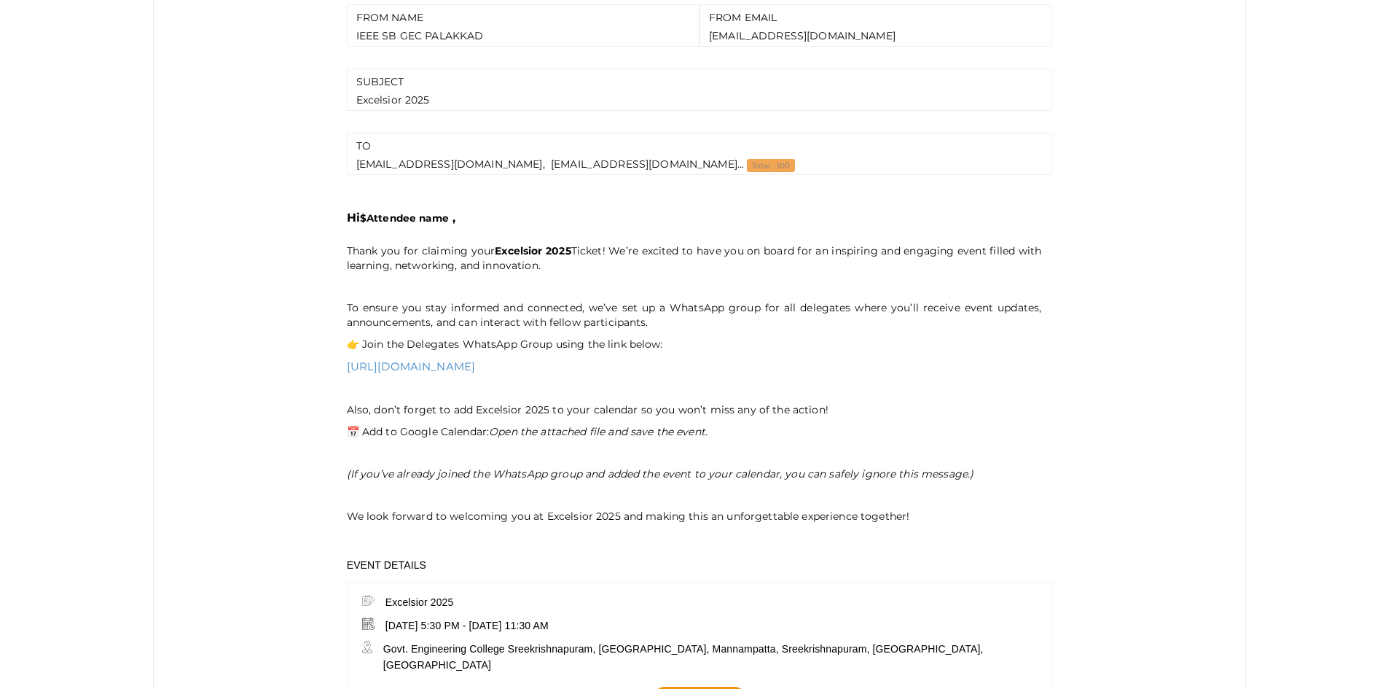
scroll to position [397, 0]
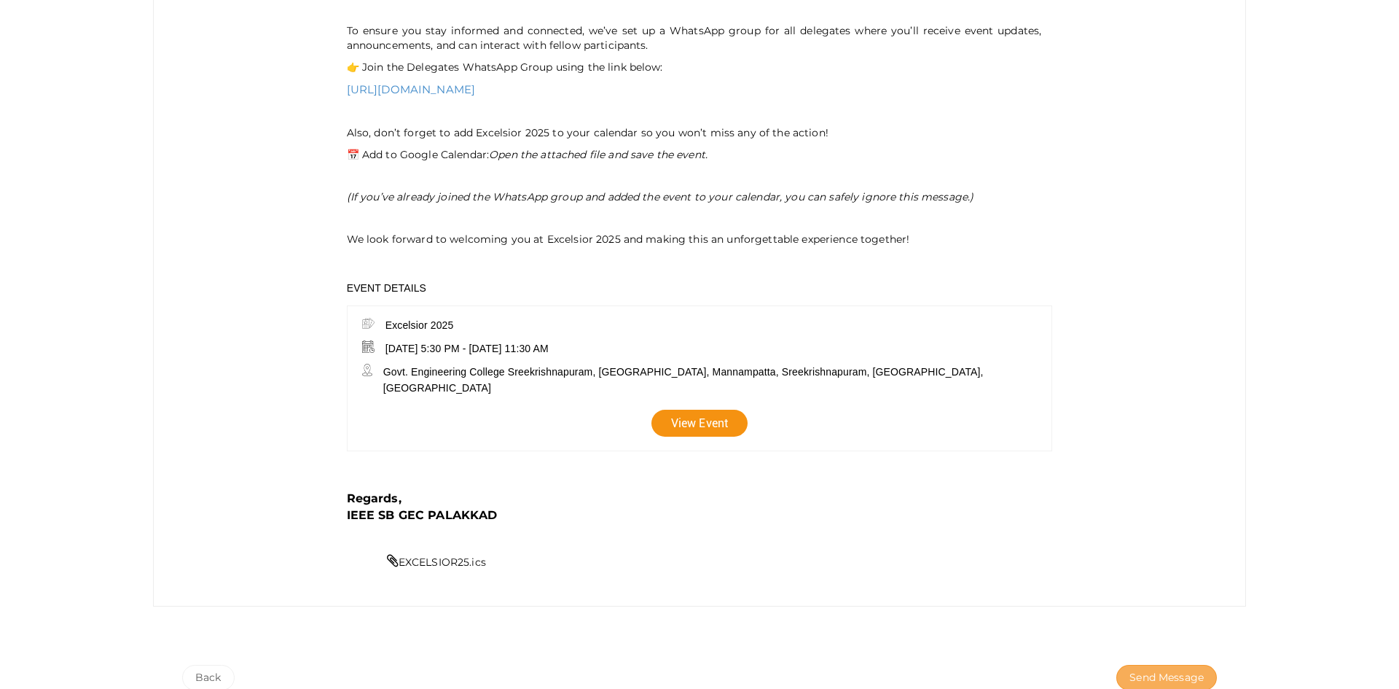
click at [1183, 658] on span "Send Message" at bounding box center [1167, 677] width 74 height 15
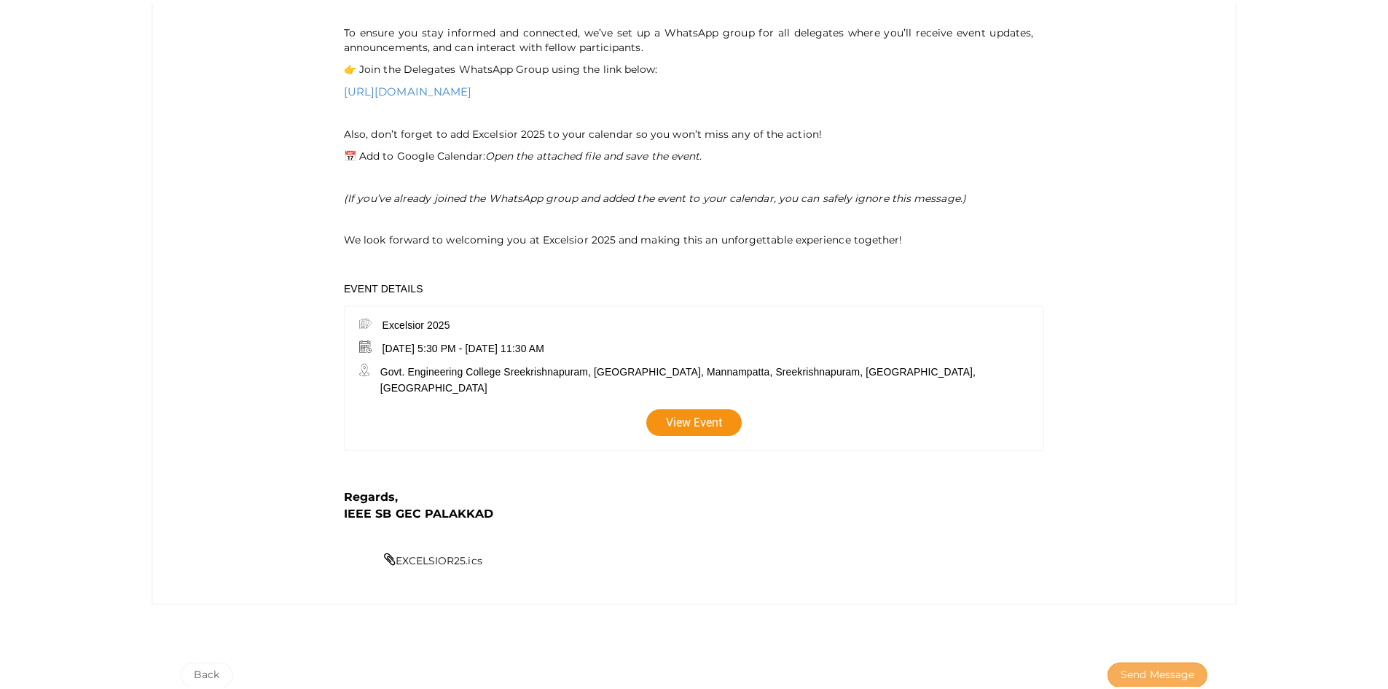
scroll to position [0, 0]
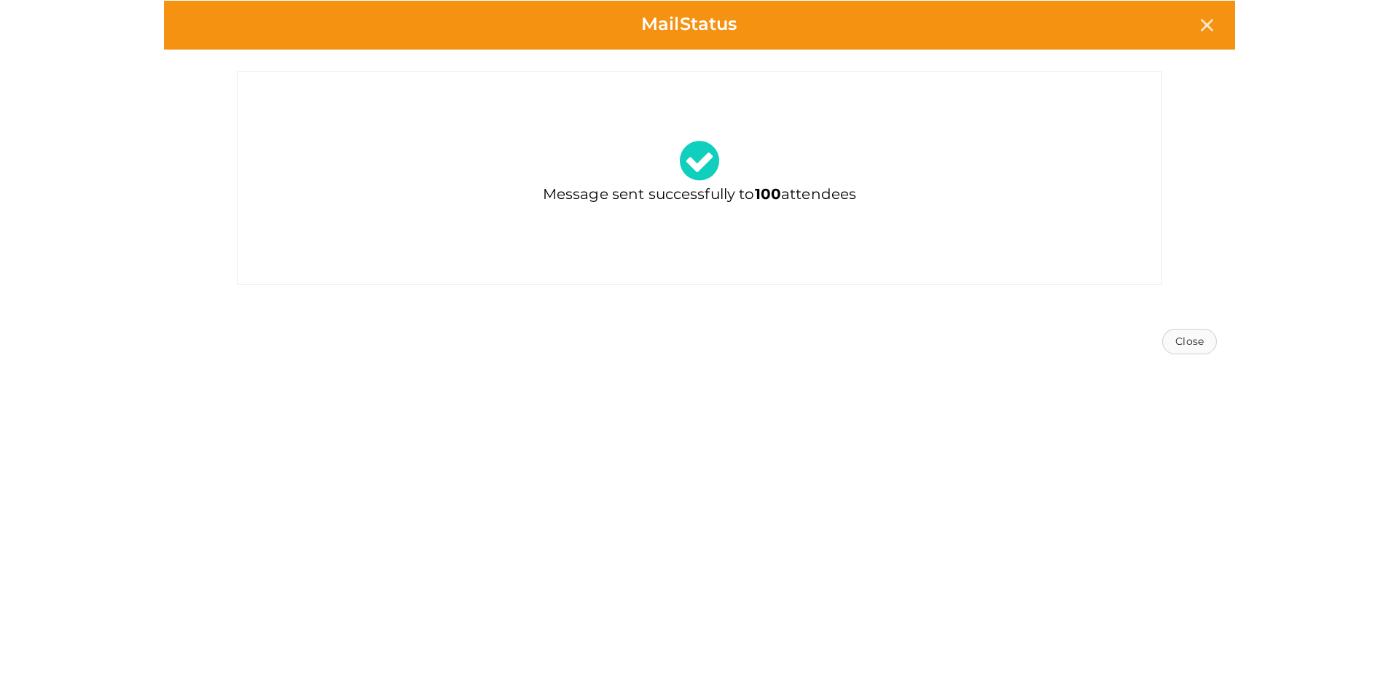
click at [1197, 336] on button "Close" at bounding box center [1189, 342] width 55 height 26
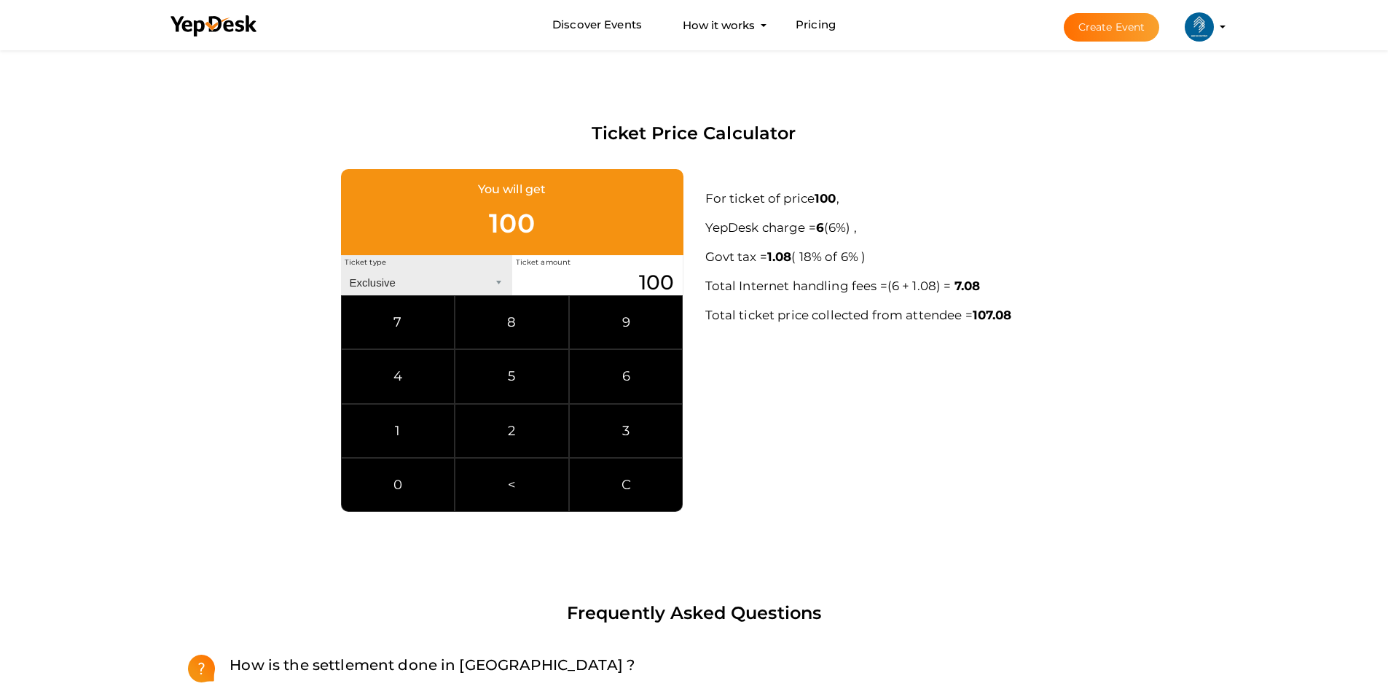
scroll to position [785, 0]
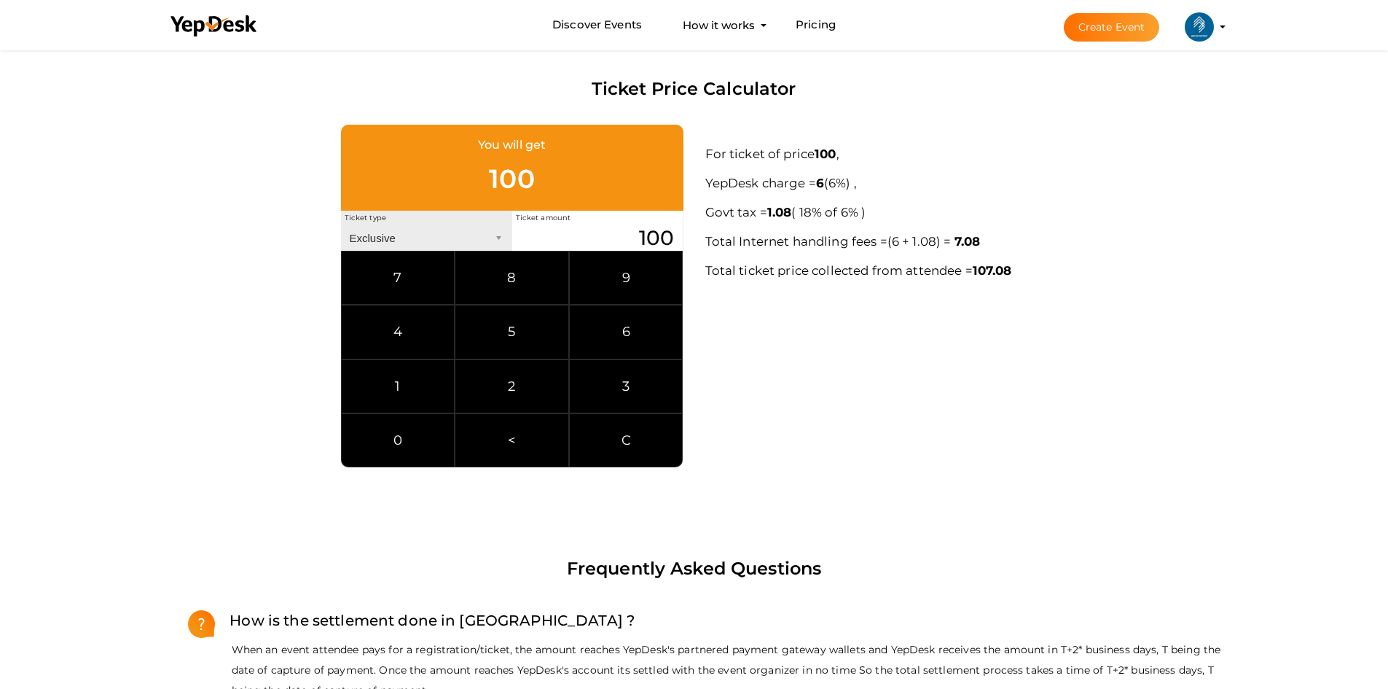
click at [644, 232] on input "100" at bounding box center [597, 238] width 171 height 26
click at [904, 312] on div "You will get 1799 Ticket type Exclusive Inclusive Ticket amount 1799 7 8 9 4 5 …" at bounding box center [694, 296] width 1093 height 342
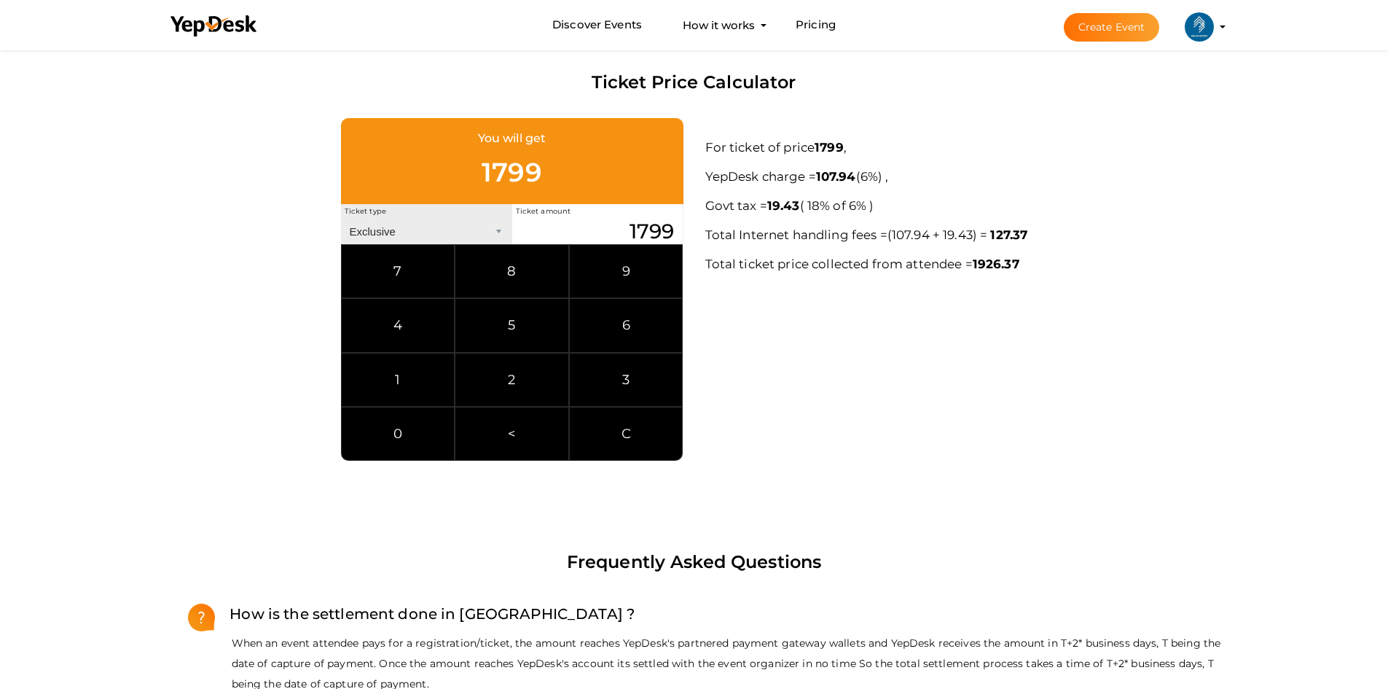
scroll to position [787, 0]
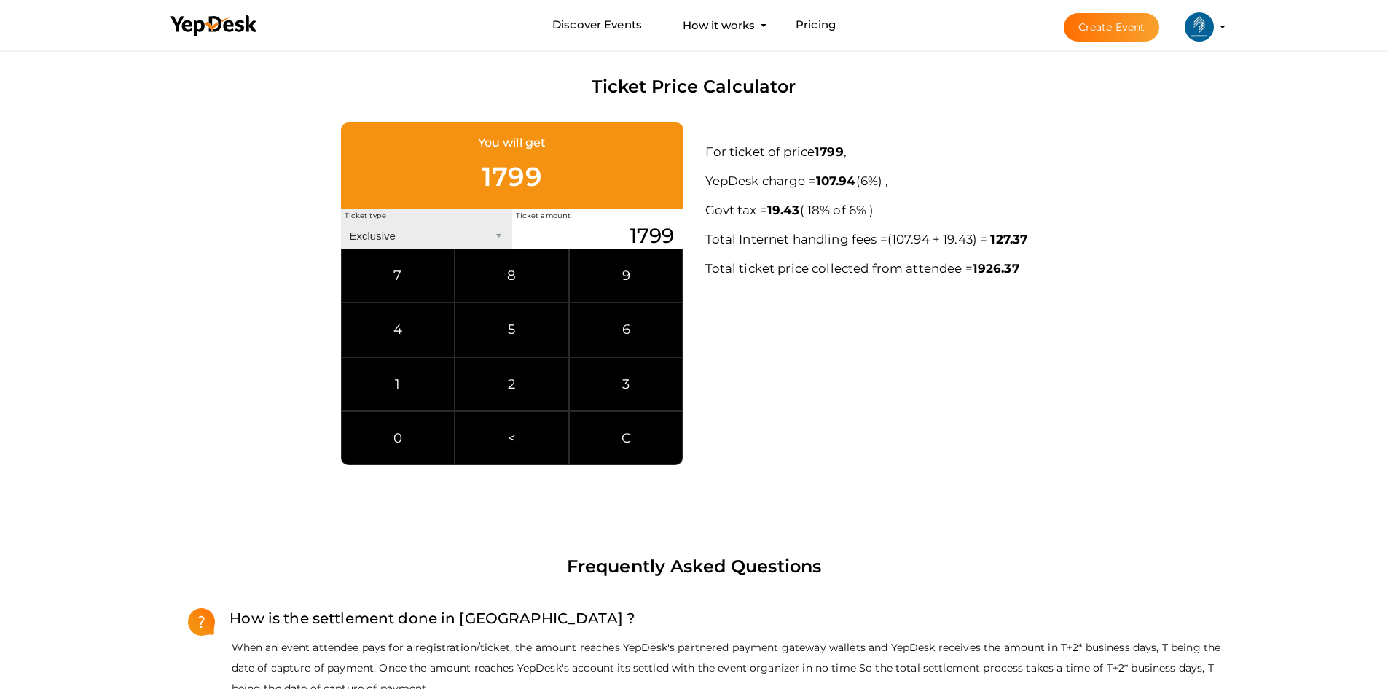
click at [679, 231] on input "1799" at bounding box center [597, 236] width 171 height 26
type input "1759"
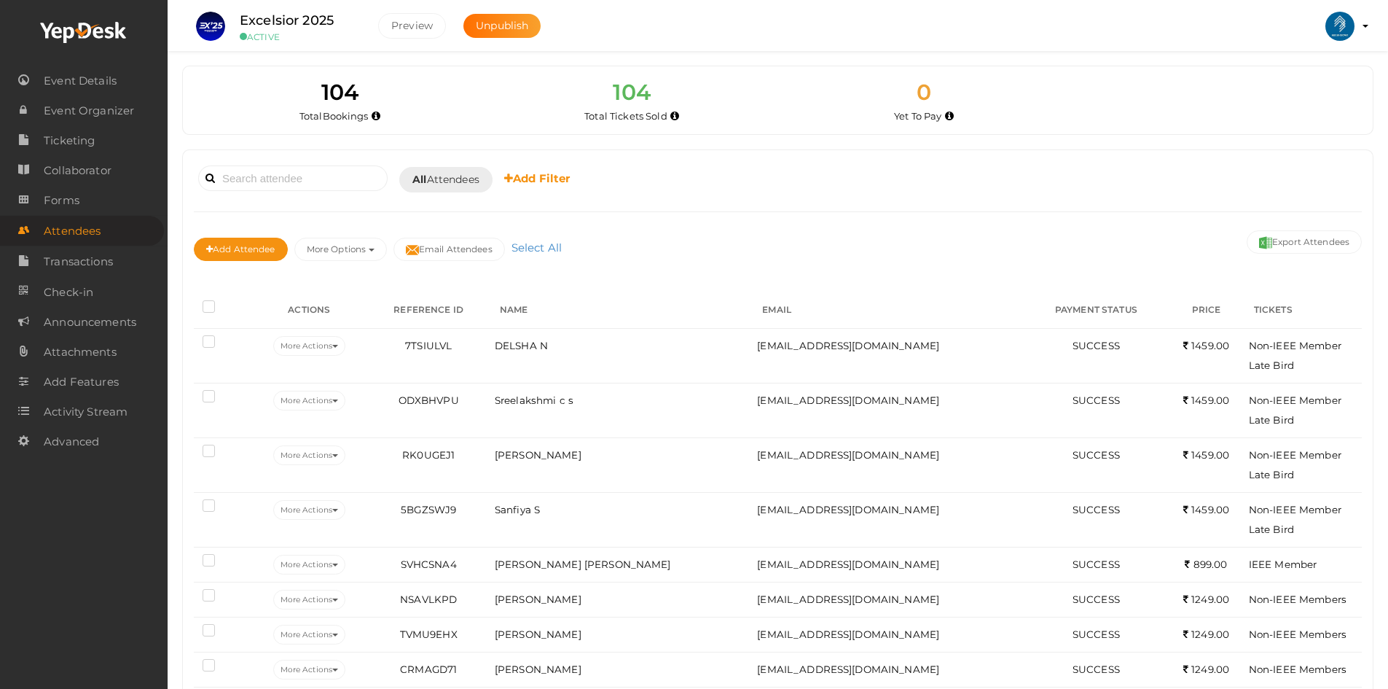
click at [680, 236] on div "Add Attendee More Options Publish to Facebook Resend Invites Invite Attendees A…" at bounding box center [778, 251] width 1168 height 49
click at [62, 253] on span "Transactions" at bounding box center [78, 261] width 69 height 29
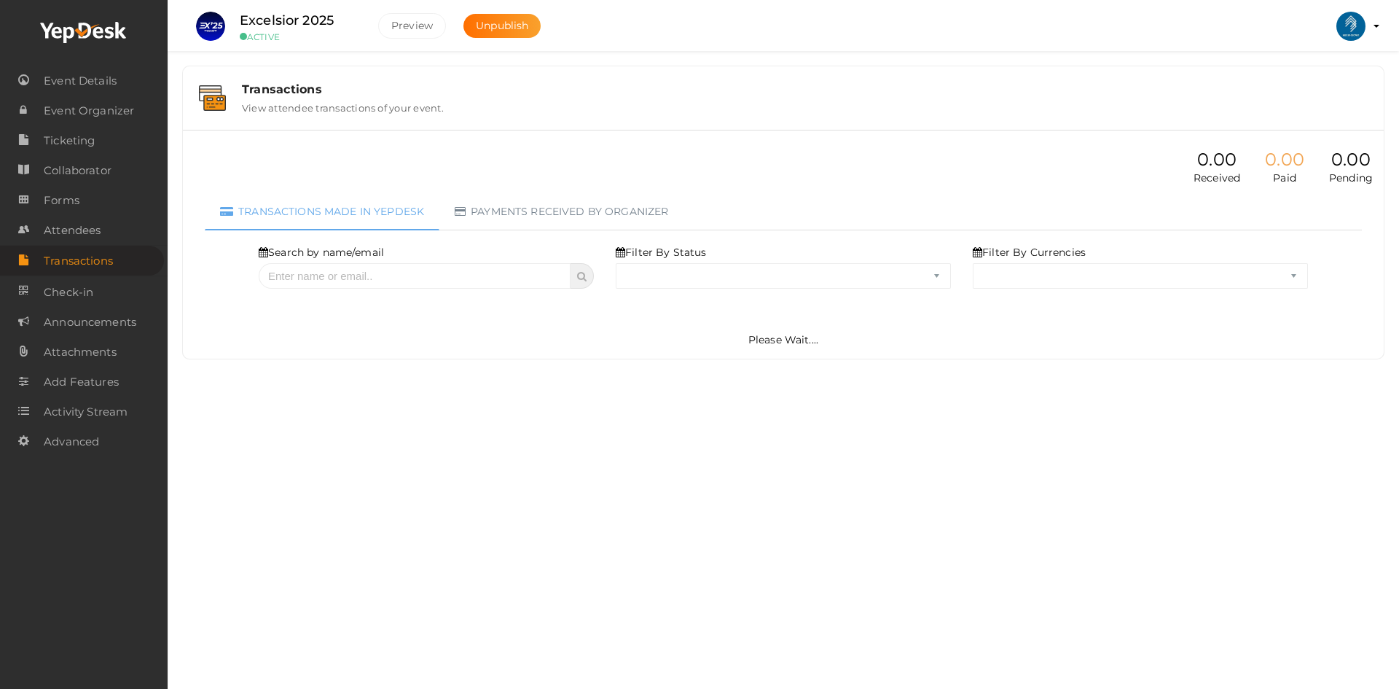
select select "ALL"
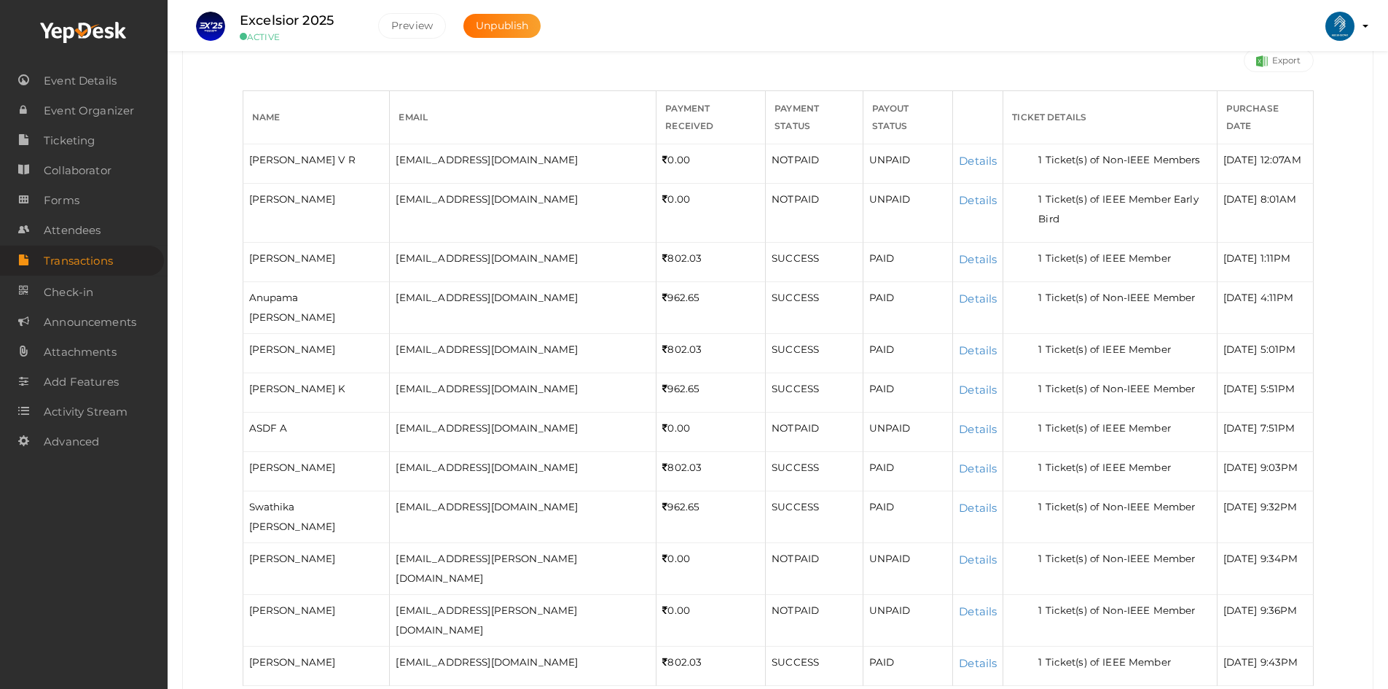
scroll to position [396, 0]
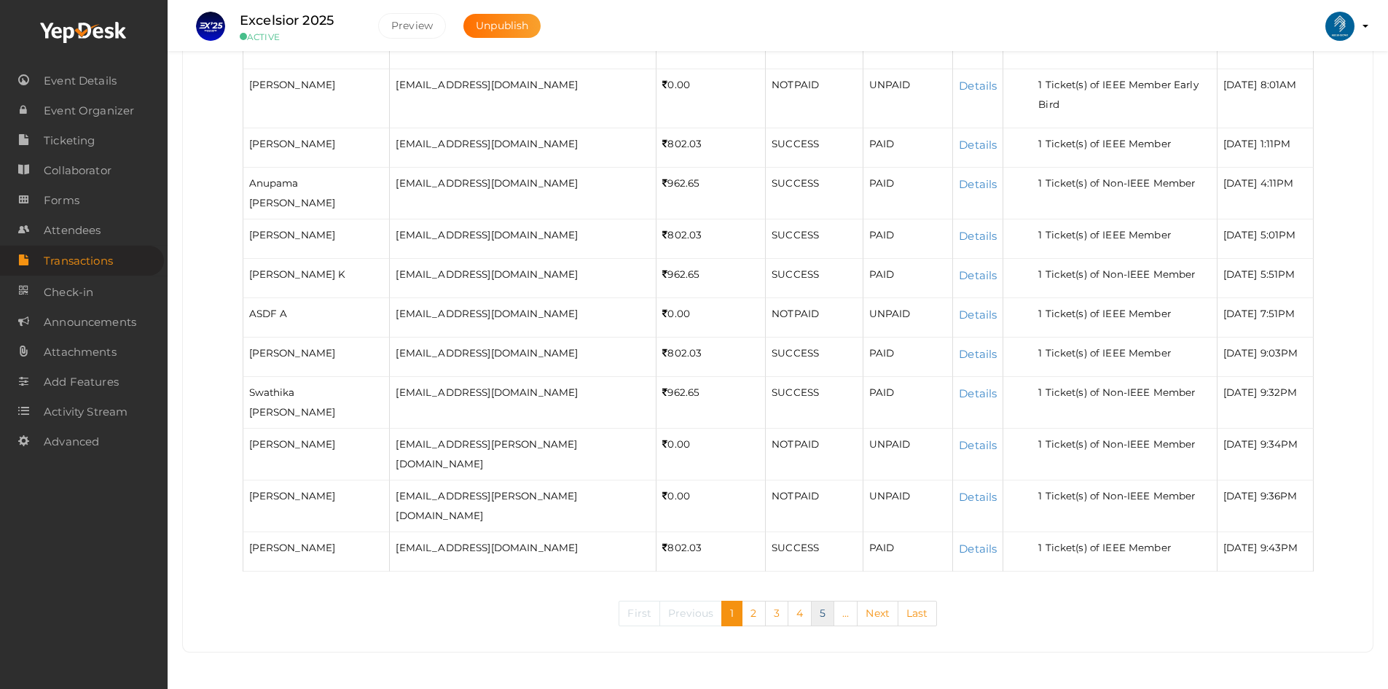
click at [817, 611] on link "5" at bounding box center [822, 613] width 23 height 26
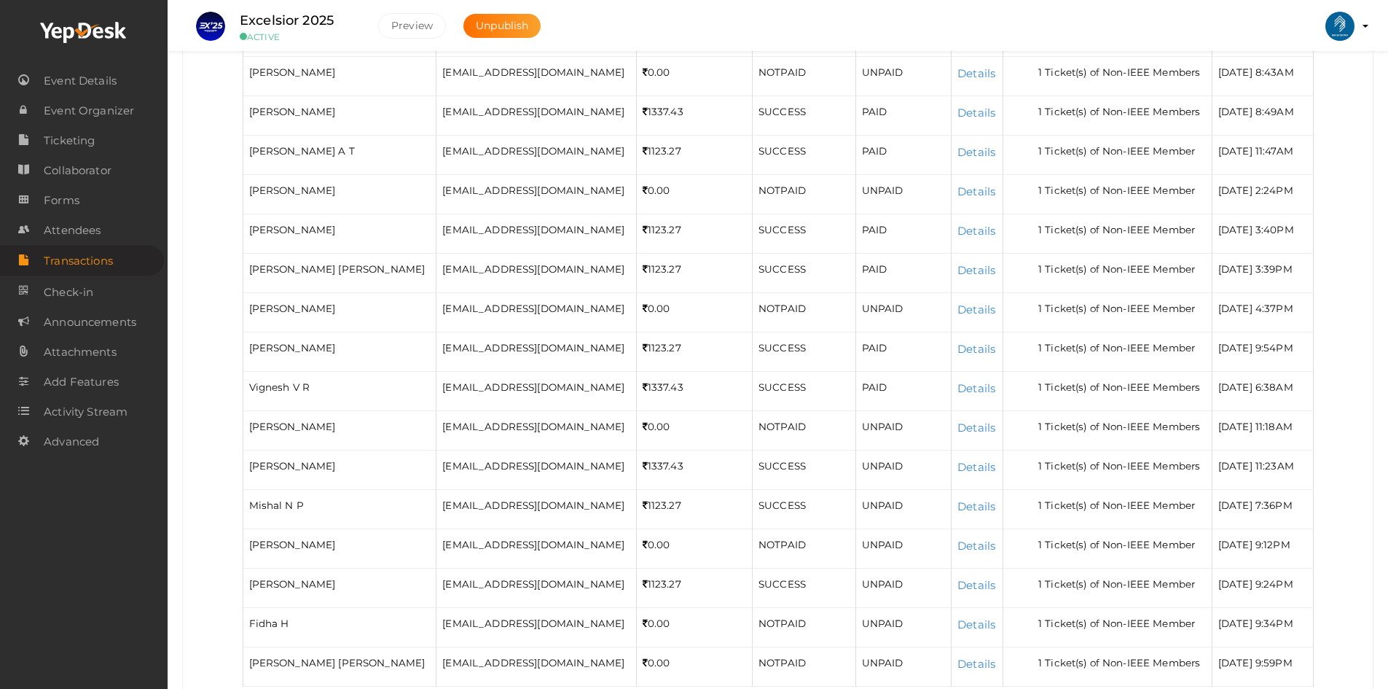
scroll to position [1123, 0]
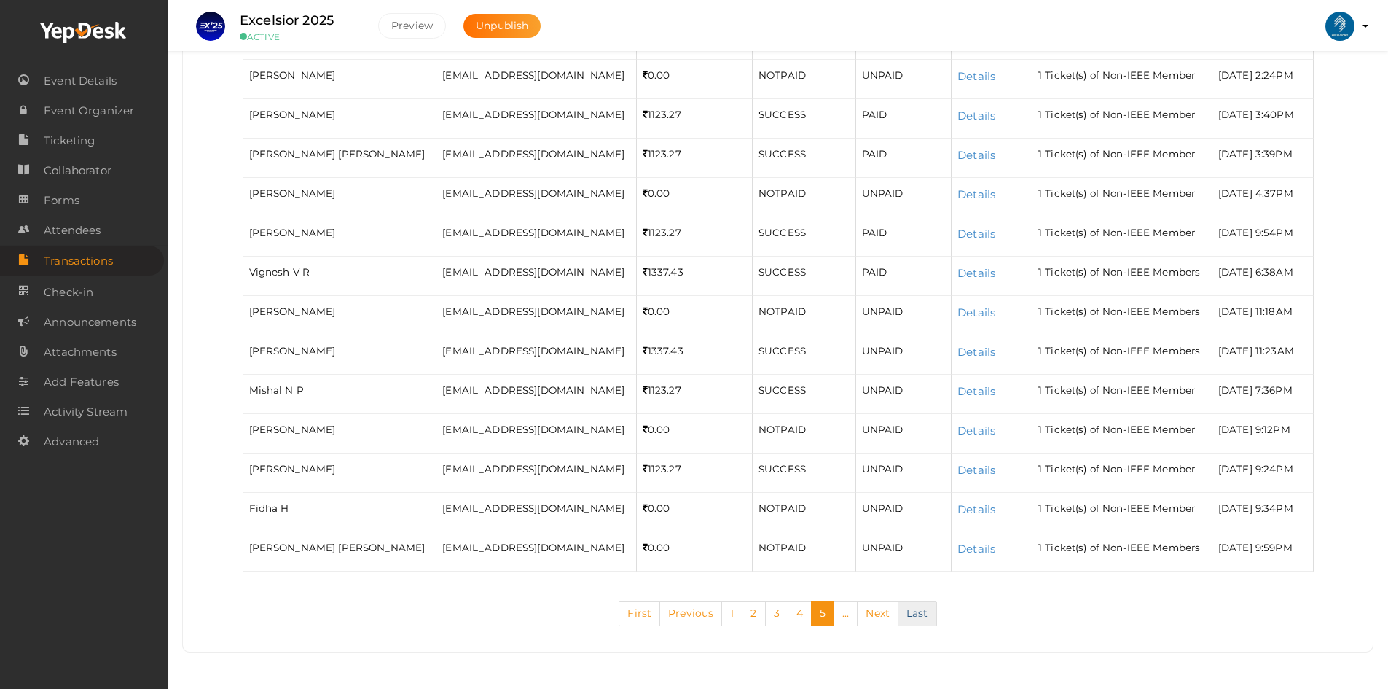
click at [907, 611] on link "Last" at bounding box center [917, 613] width 39 height 26
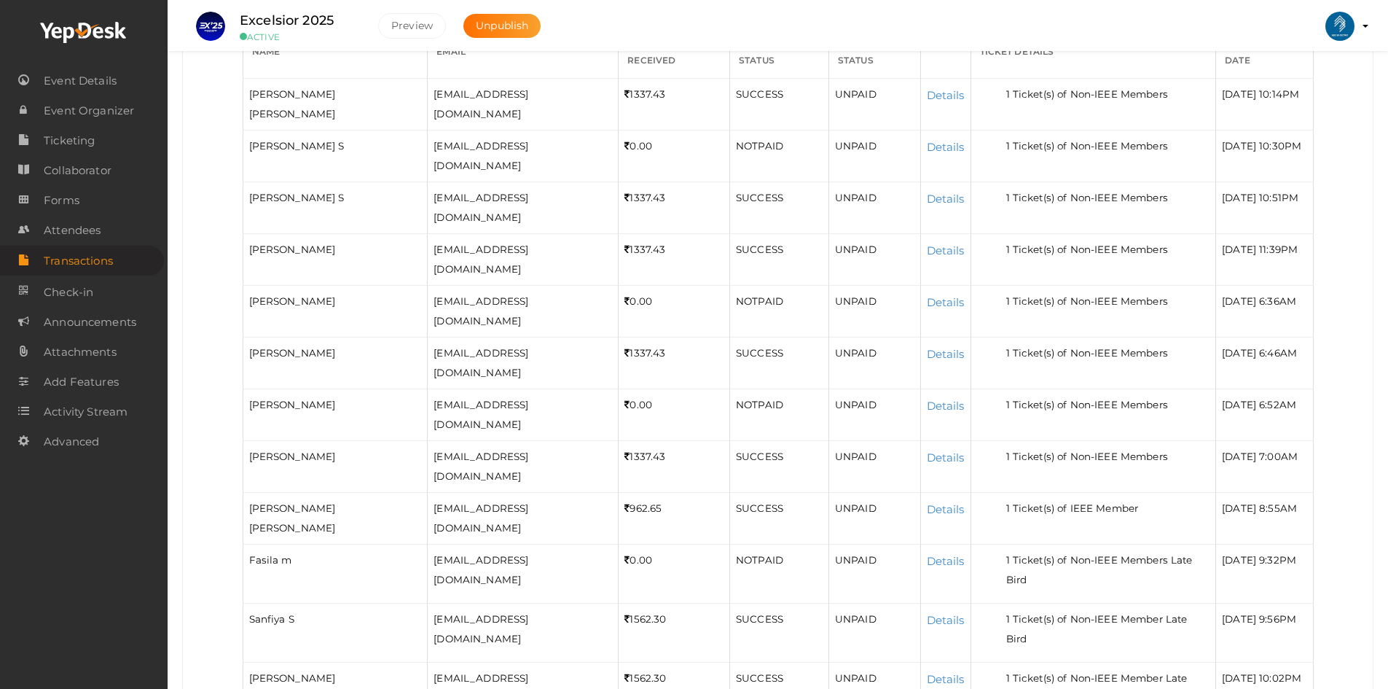
scroll to position [334, 0]
click at [63, 227] on span "Attendees" at bounding box center [72, 230] width 57 height 29
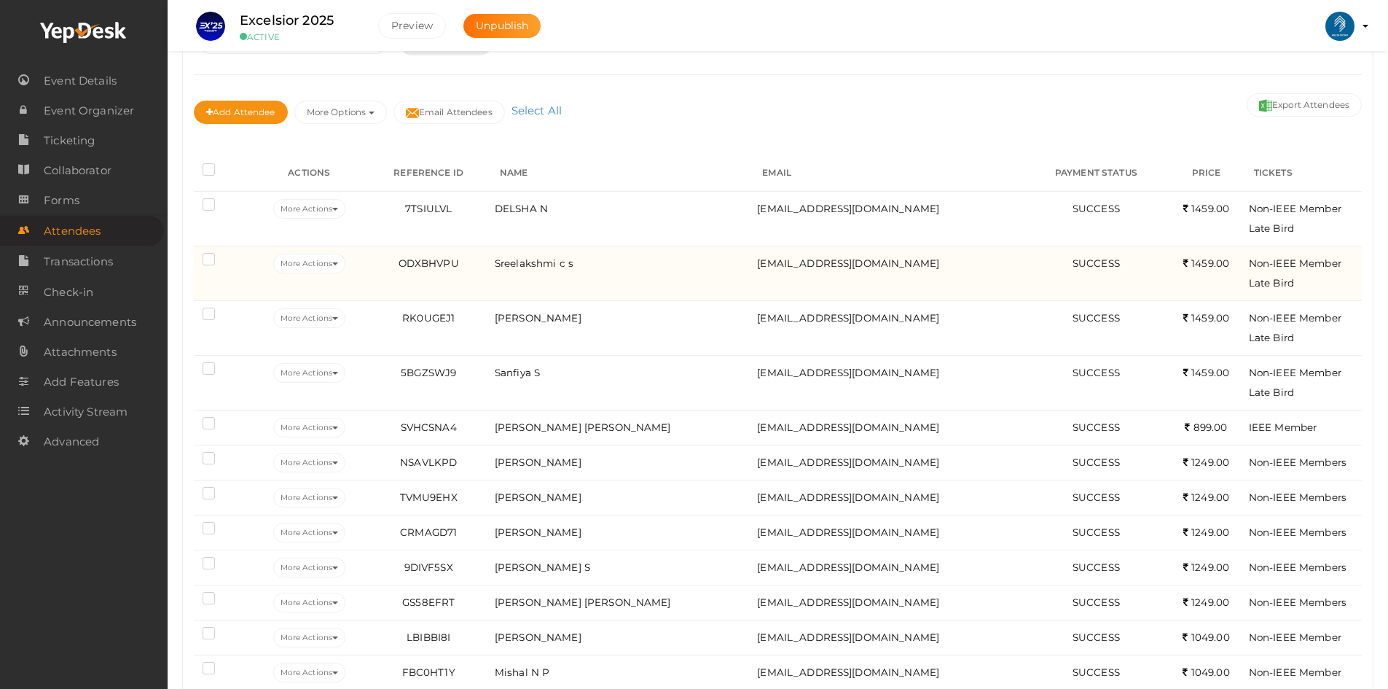
scroll to position [184, 0]
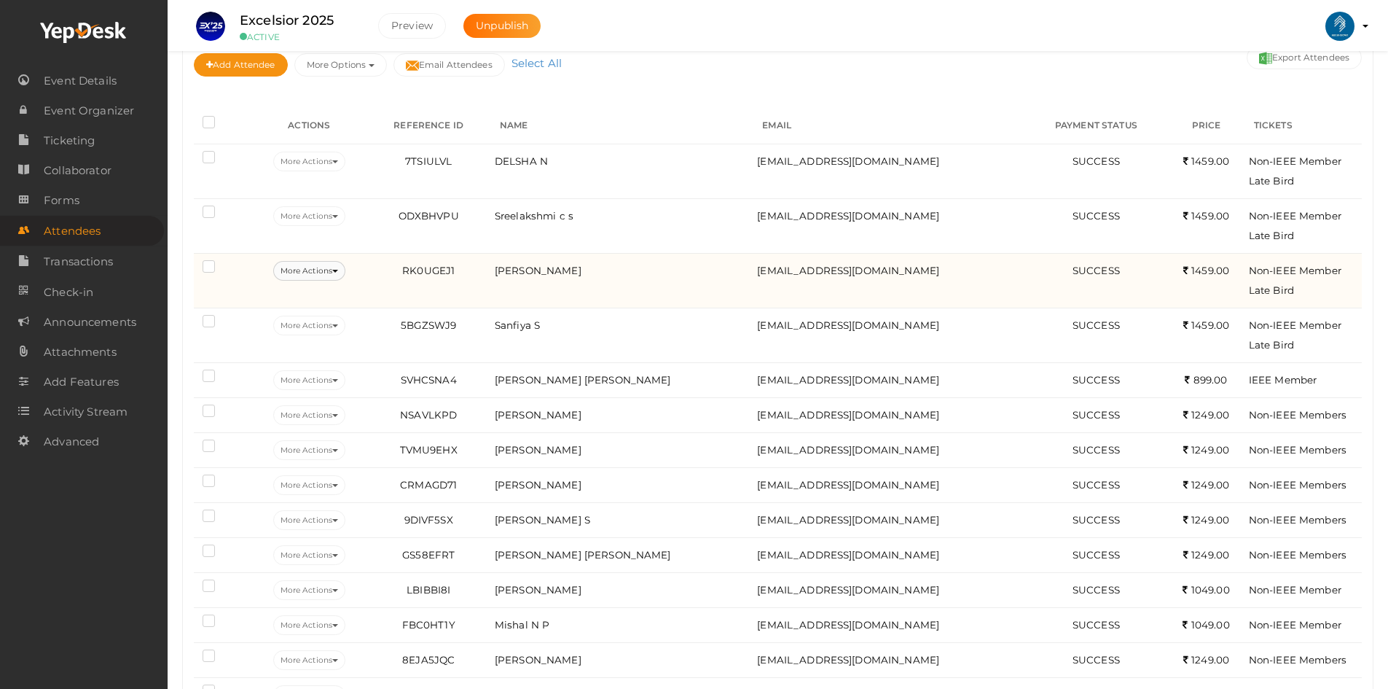
click at [318, 270] on button "More Actions" at bounding box center [309, 271] width 72 height 20
click at [331, 339] on link "Resend Confirmation" at bounding box center [333, 339] width 152 height 34
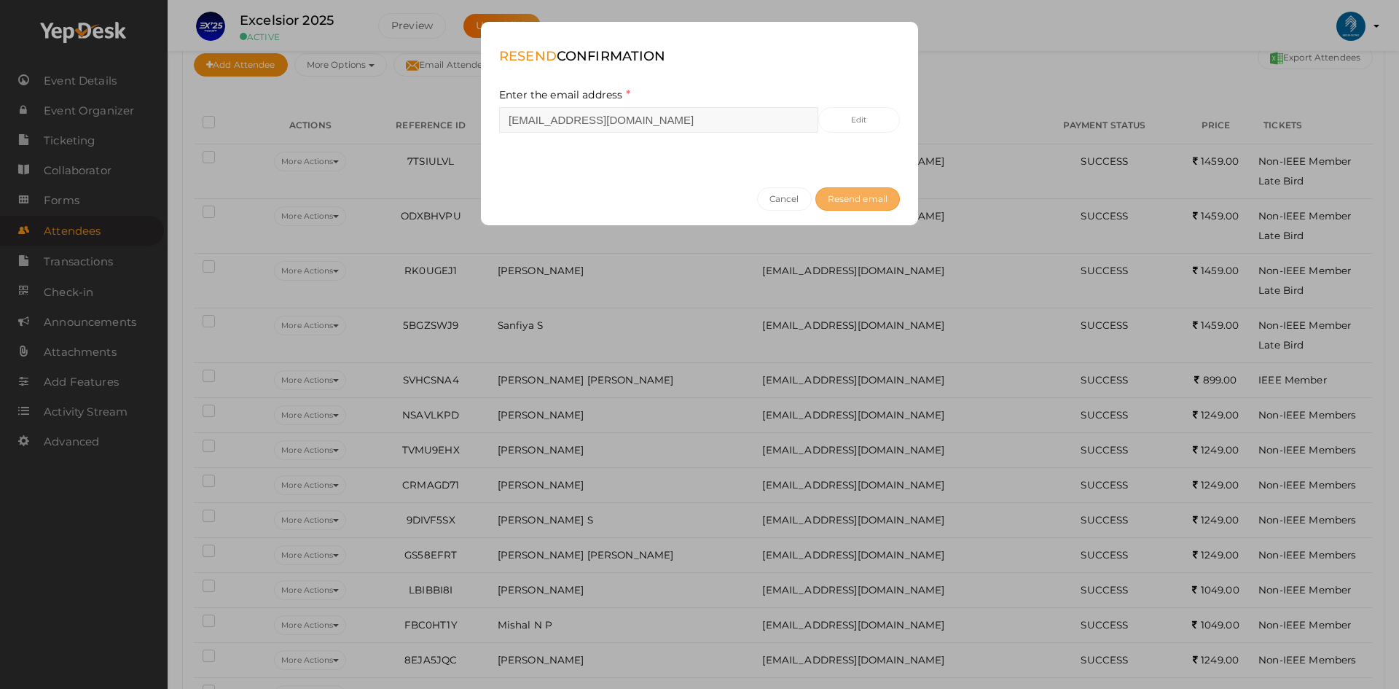
click at [876, 191] on button "Resend email" at bounding box center [857, 198] width 85 height 23
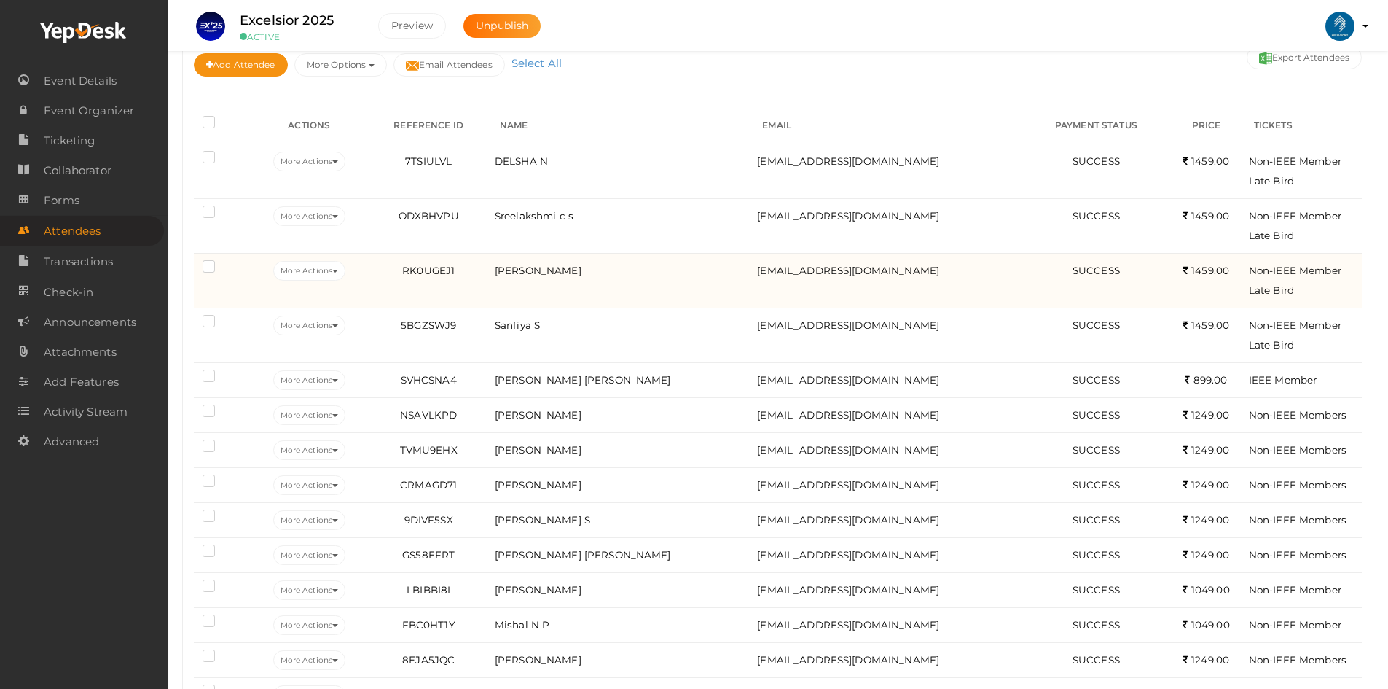
scroll to position [0, 0]
